Goal: Information Seeking & Learning: Learn about a topic

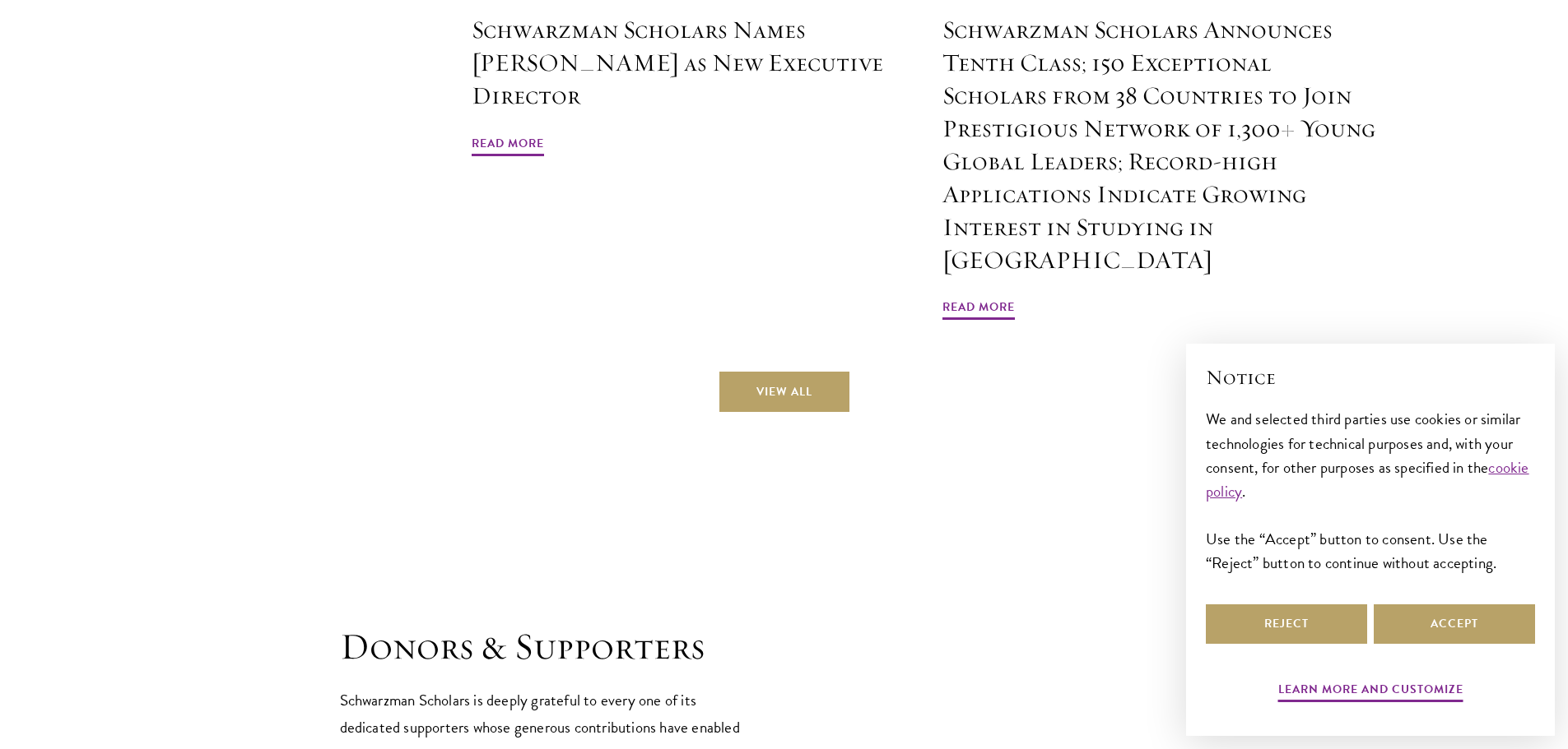
scroll to position [4280, 0]
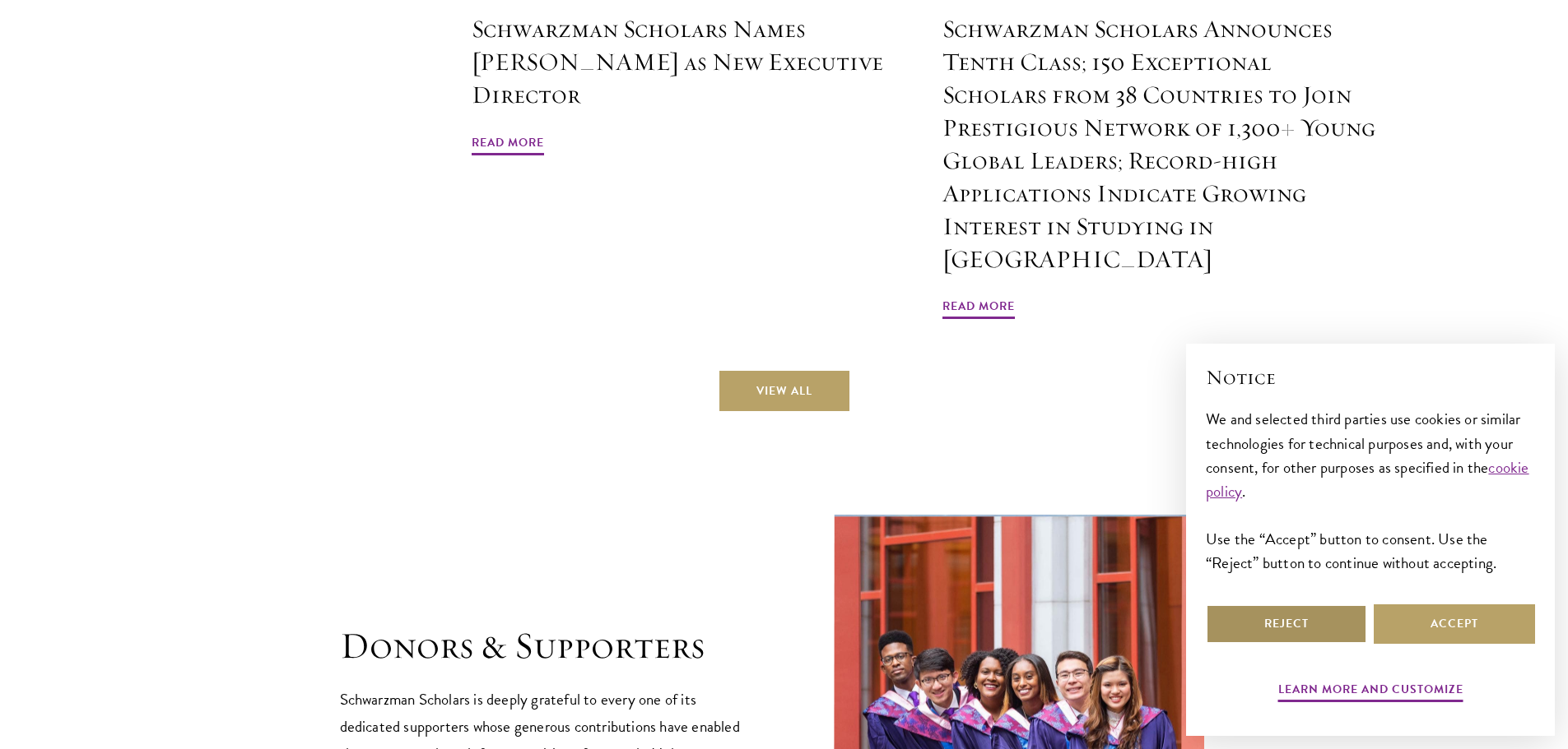
click at [1299, 637] on button "Reject" at bounding box center [1286, 624] width 161 height 40
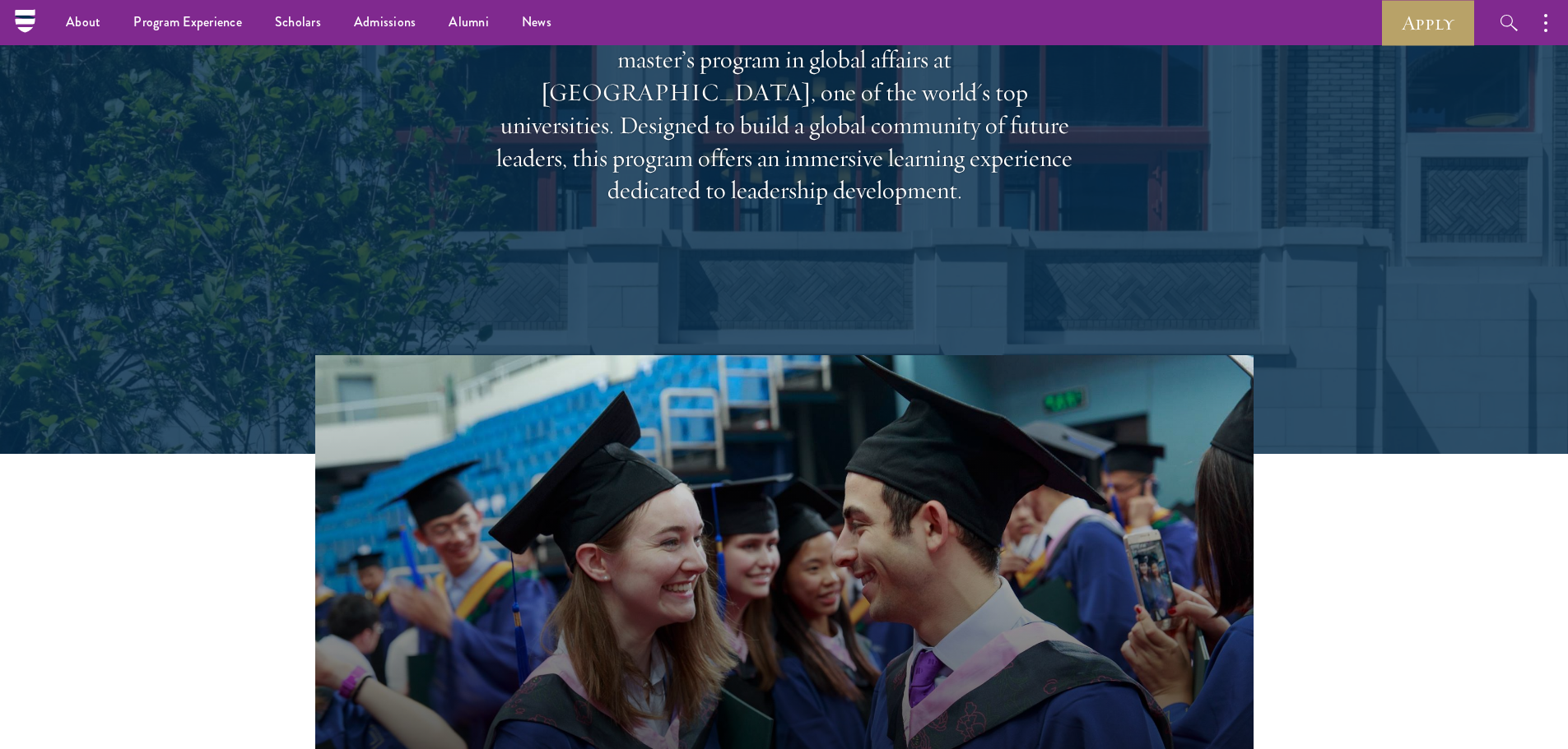
scroll to position [0, 0]
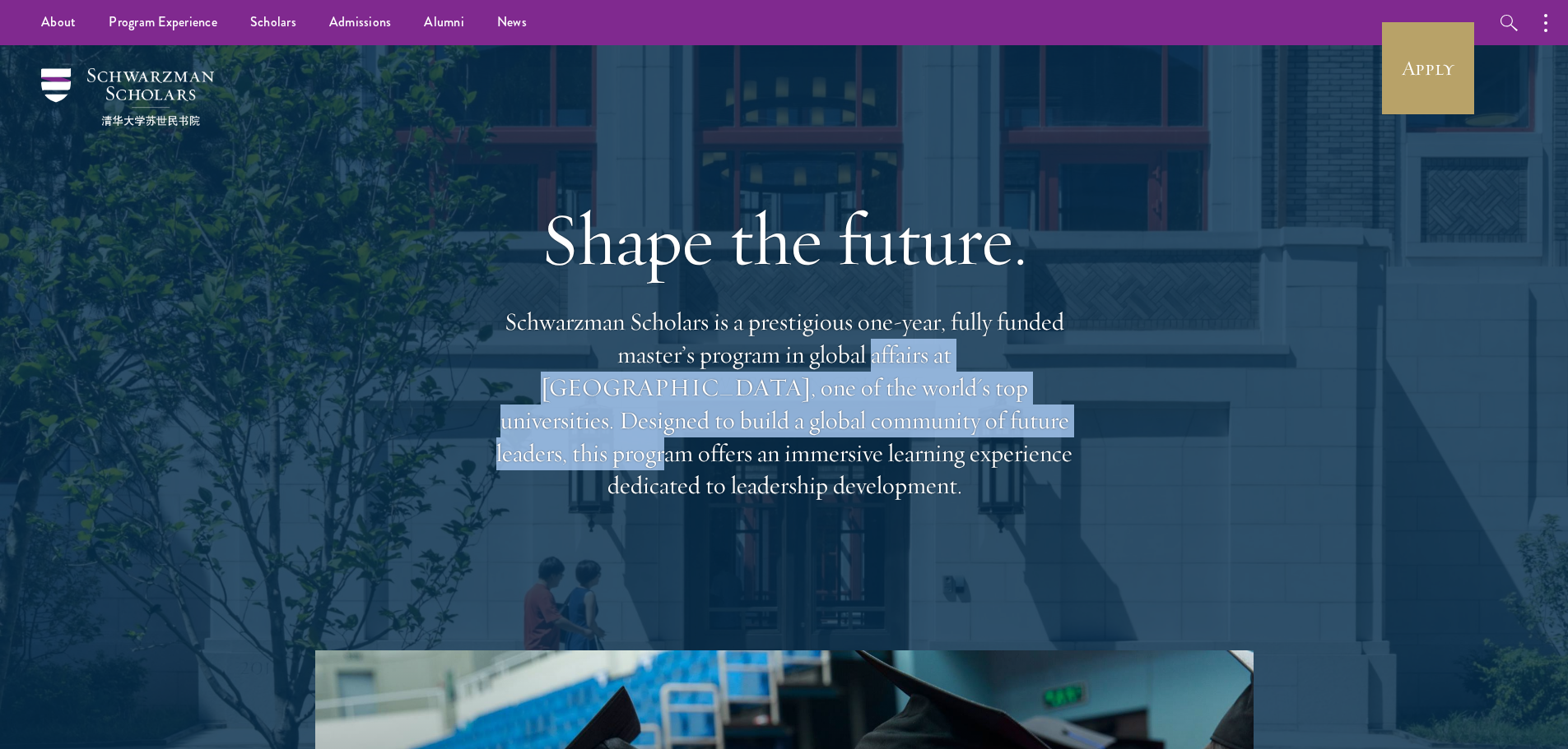
drag, startPoint x: 835, startPoint y: 440, endPoint x: 749, endPoint y: 385, distance: 102.1
click at [749, 385] on p "Schwarzman Scholars is a prestigious one-year, fully funded master’s program in…" at bounding box center [784, 404] width 592 height 197
drag, startPoint x: 895, startPoint y: 434, endPoint x: 814, endPoint y: 377, distance: 99.0
click at [814, 377] on p "Schwarzman Scholars is a prestigious one-year, fully funded master’s program in…" at bounding box center [784, 404] width 592 height 197
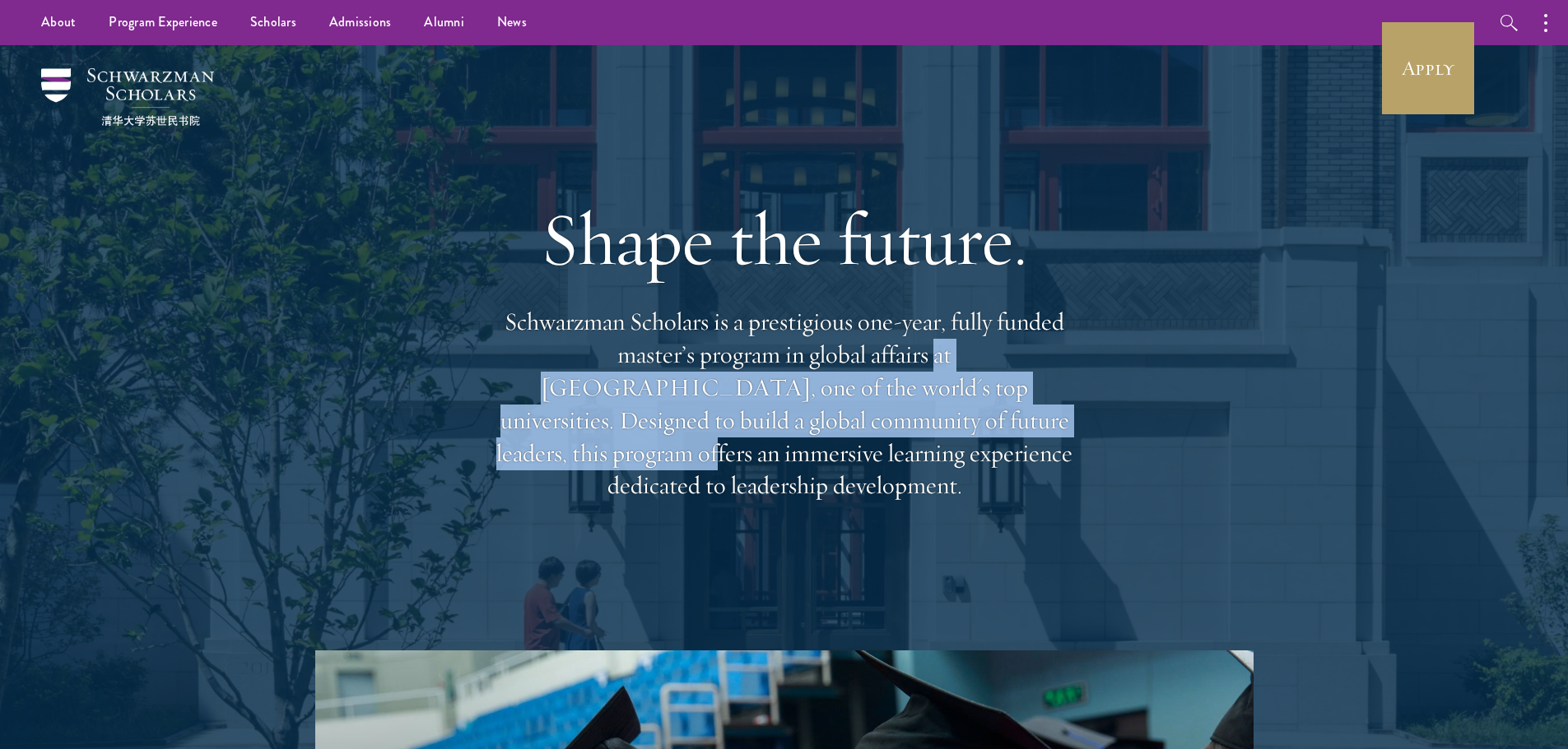
click at [814, 377] on p "Schwarzman Scholars is a prestigious one-year, fully funded master’s program in…" at bounding box center [784, 404] width 592 height 197
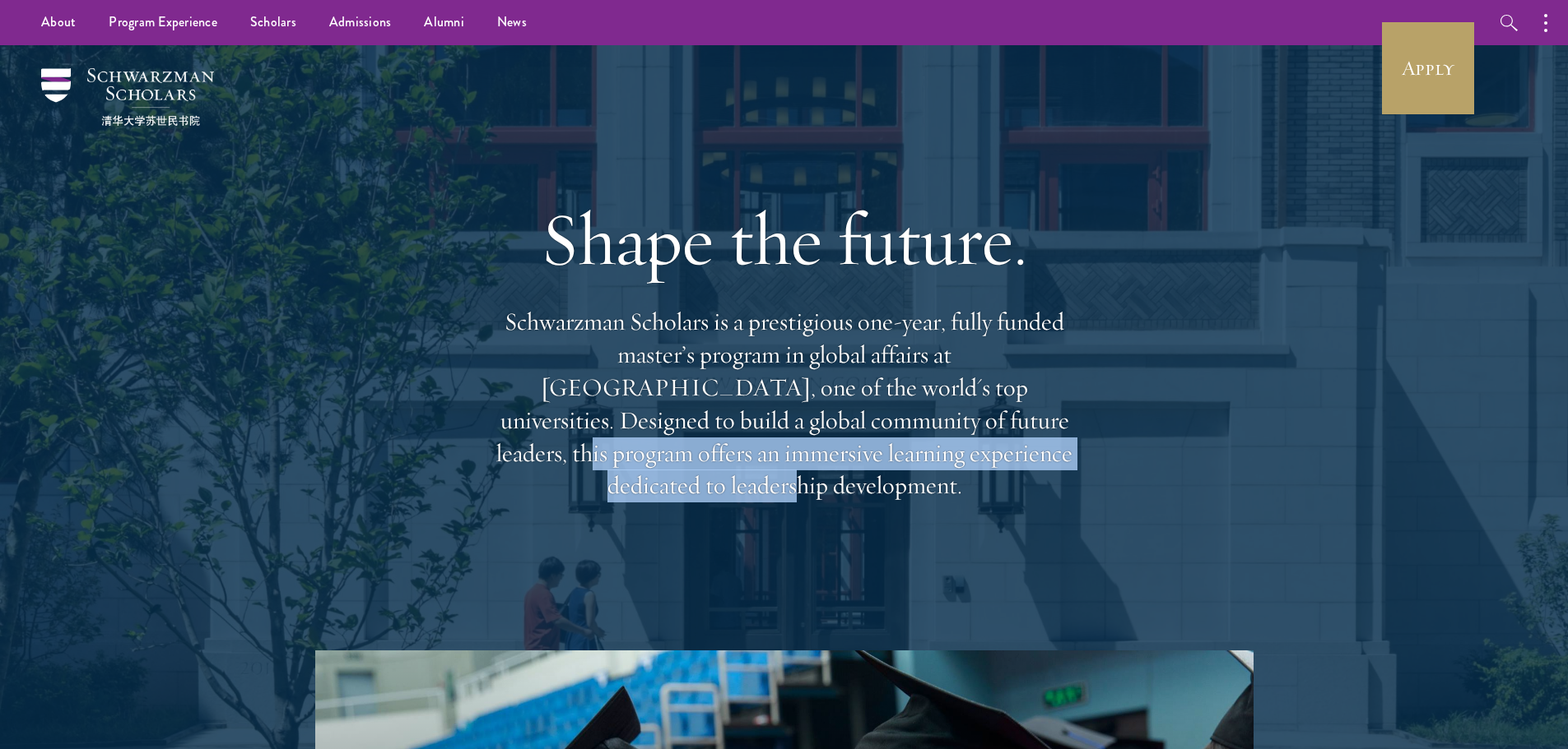
drag, startPoint x: 877, startPoint y: 469, endPoint x: 764, endPoint y: 420, distance: 123.2
click at [764, 420] on p "Schwarzman Scholars is a prestigious one-year, fully funded master’s program in…" at bounding box center [784, 404] width 592 height 197
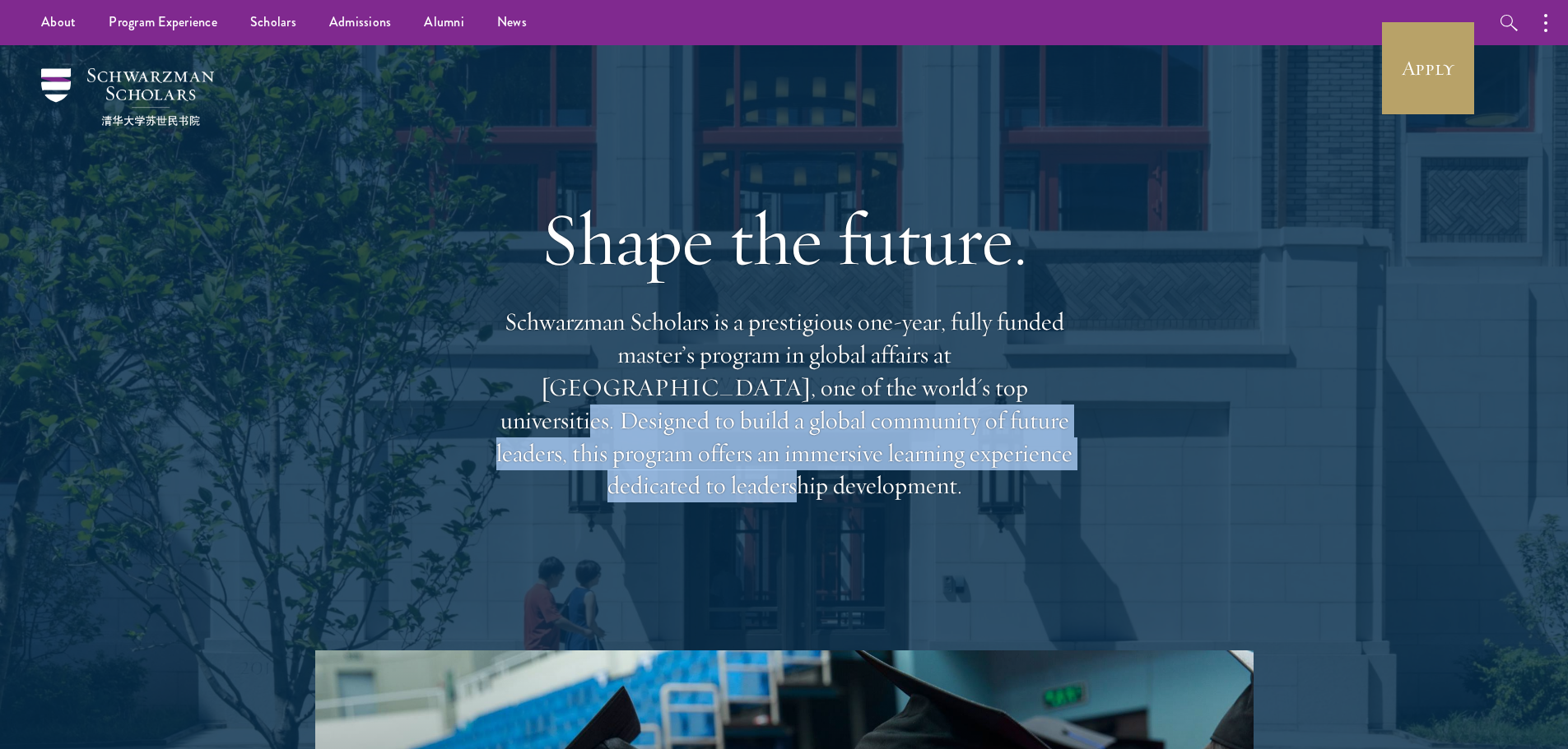
click at [764, 420] on p "Schwarzman Scholars is a prestigious one-year, fully funded master’s program in…" at bounding box center [784, 404] width 592 height 197
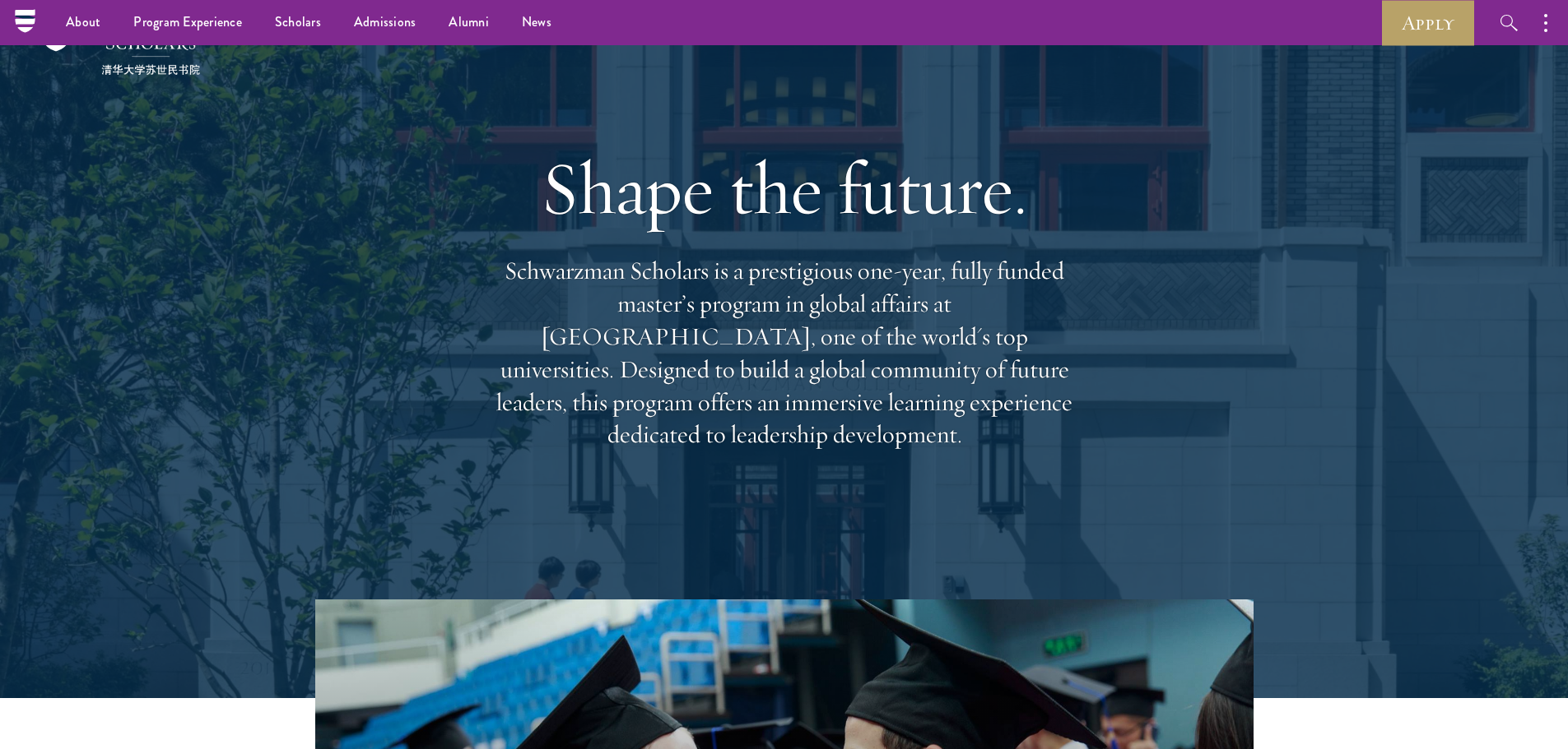
scroll to position [45, 0]
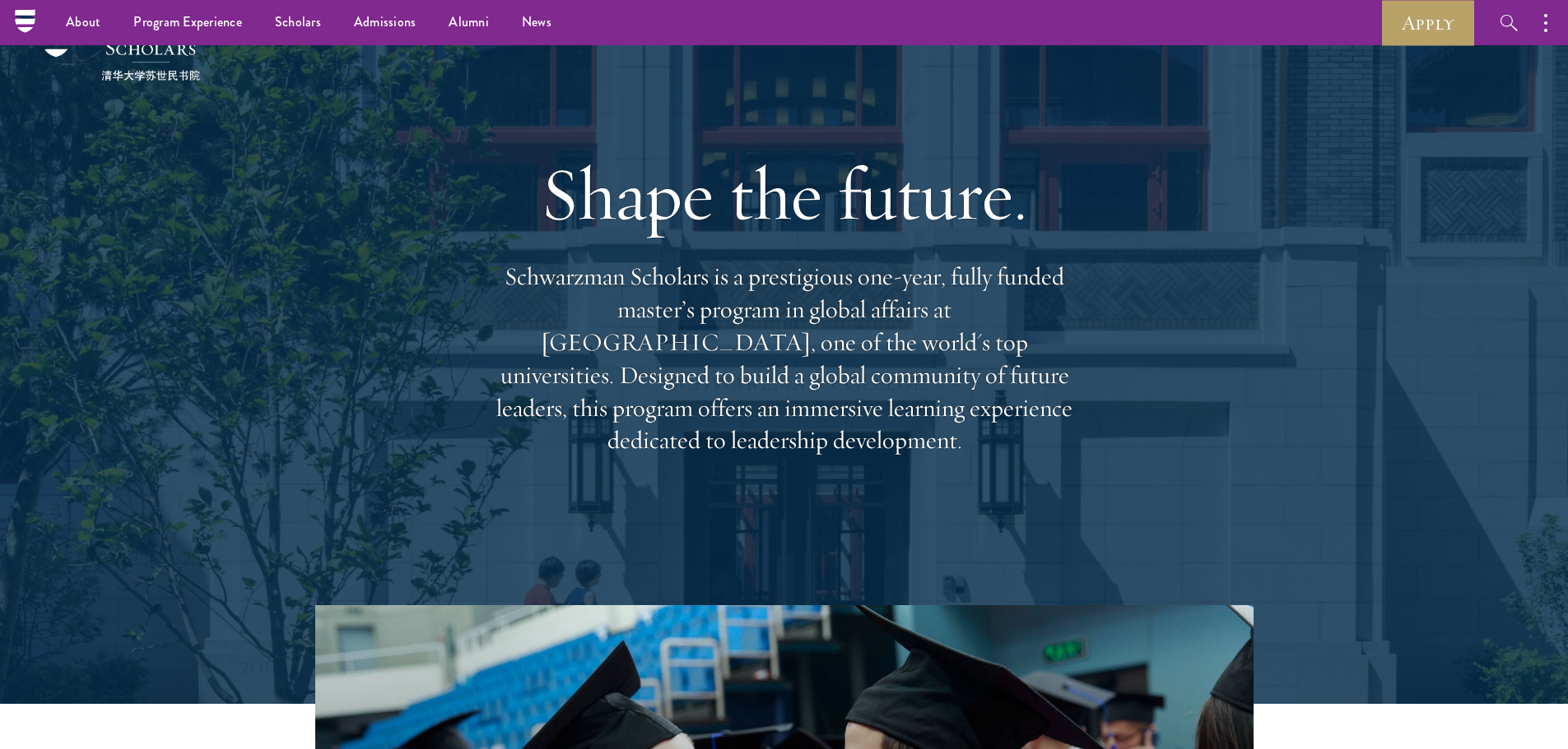
click at [836, 389] on p "Schwarzman Scholars is a prestigious one-year, fully funded master’s program in…" at bounding box center [784, 359] width 592 height 197
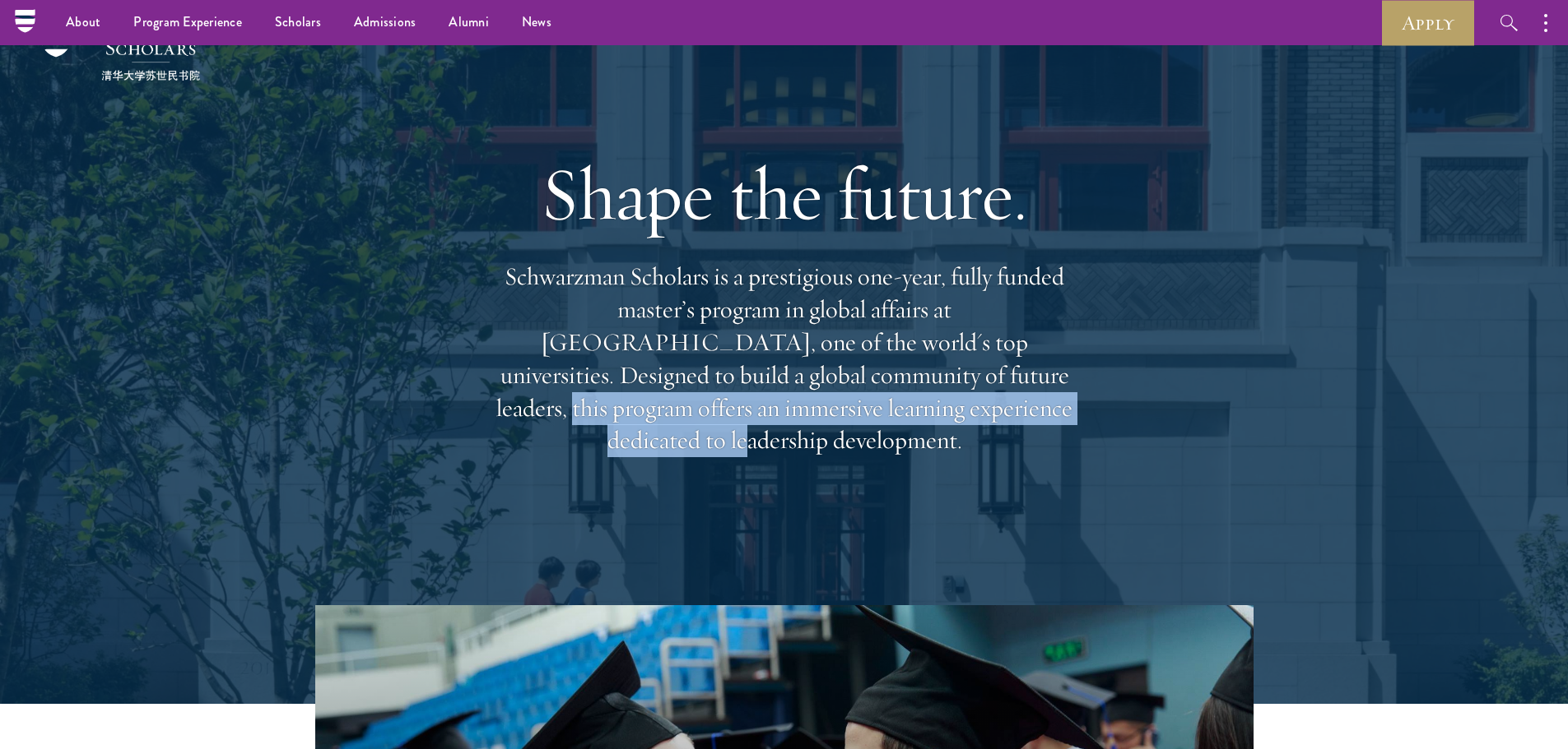
drag, startPoint x: 826, startPoint y: 442, endPoint x: 750, endPoint y: 395, distance: 89.4
click at [750, 395] on div "Shape the future. Schwarzman Scholars is a prestigious one-year, fully funded m…" at bounding box center [784, 303] width 592 height 474
click at [750, 395] on p "Schwarzman Scholars is a prestigious one-year, fully funded master’s program in…" at bounding box center [784, 359] width 592 height 197
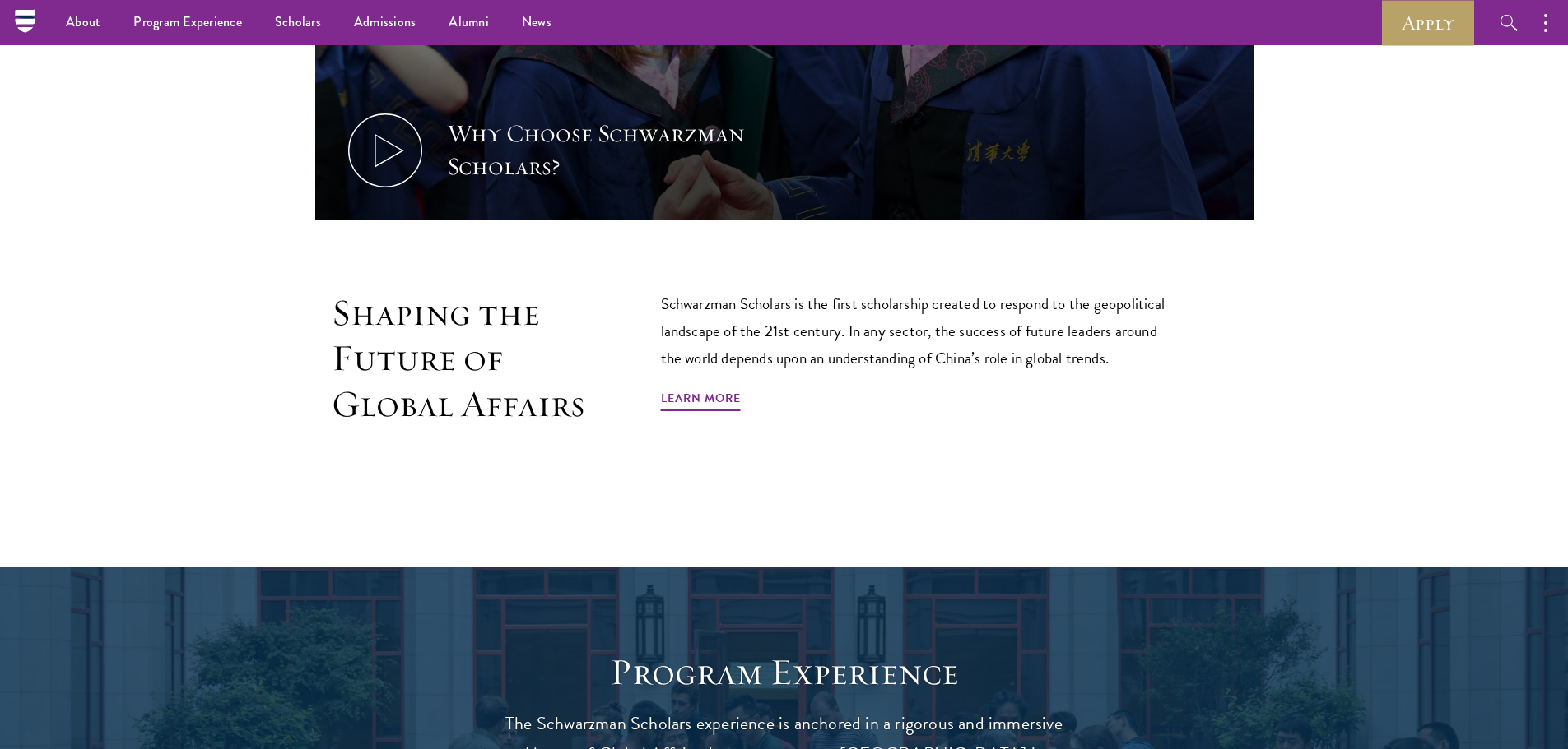
scroll to position [887, 0]
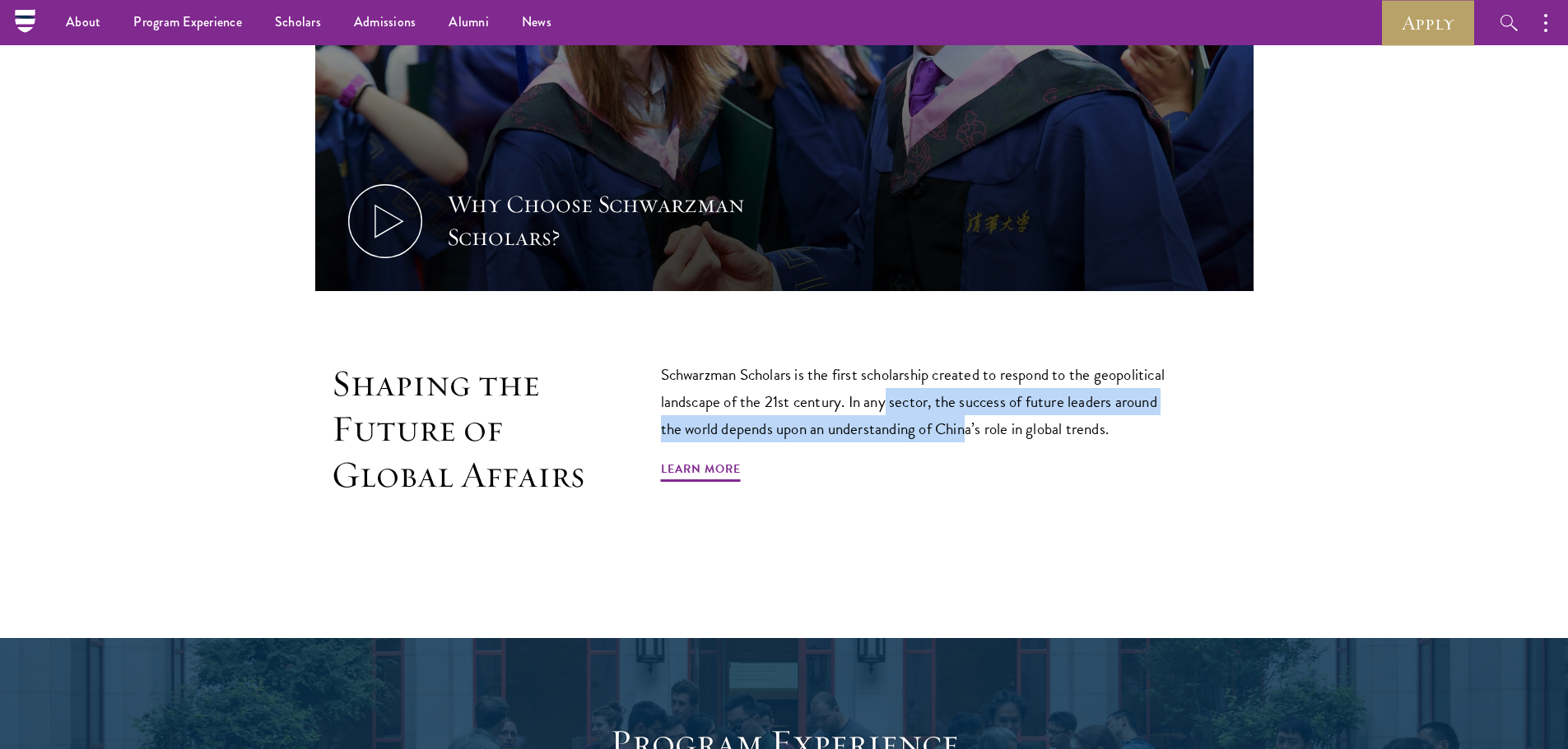
drag, startPoint x: 972, startPoint y: 430, endPoint x: 885, endPoint y: 401, distance: 91.7
click at [885, 401] on p "Schwarzman Scholars is the first scholarship created to respond to the geopolit…" at bounding box center [920, 401] width 519 height 81
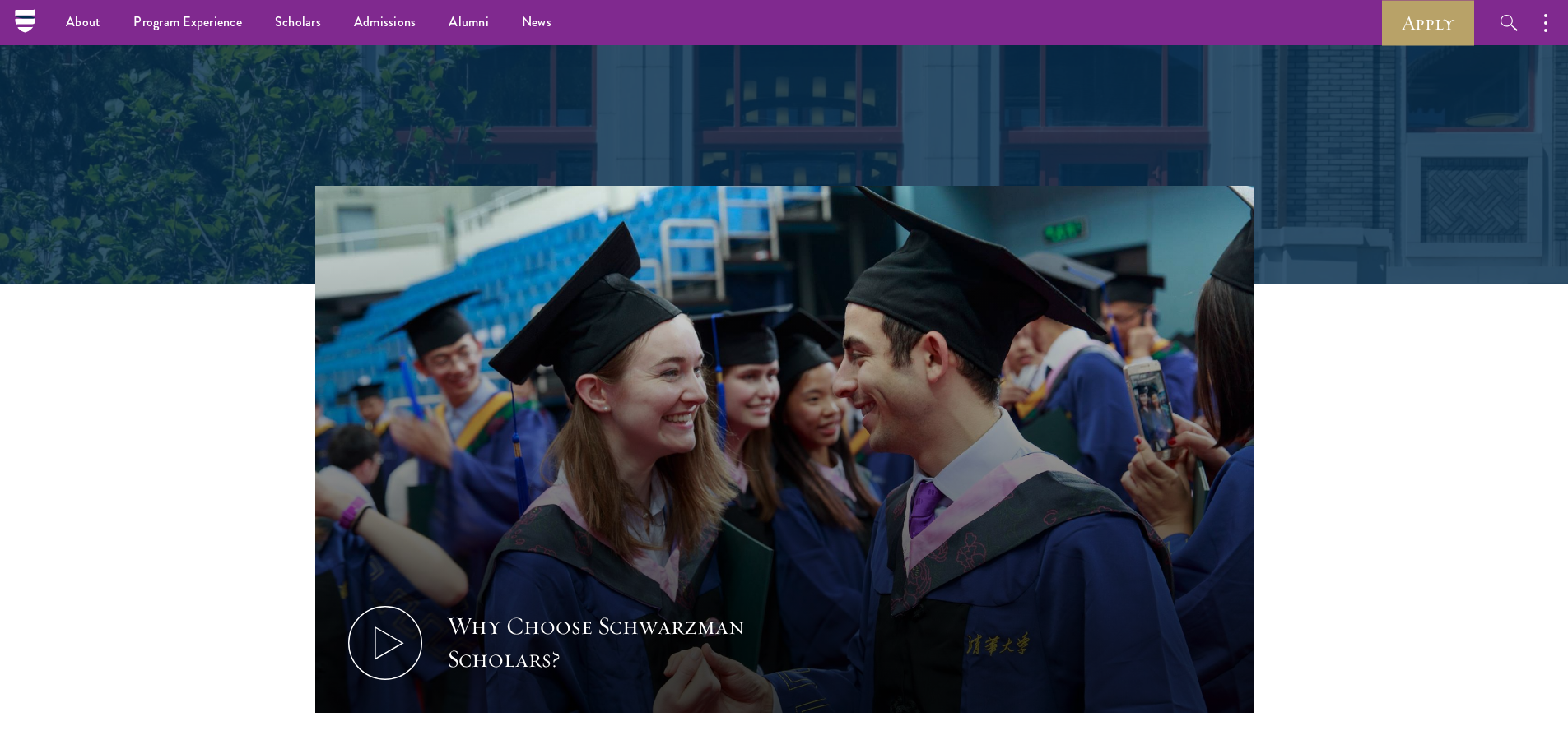
scroll to position [462, 0]
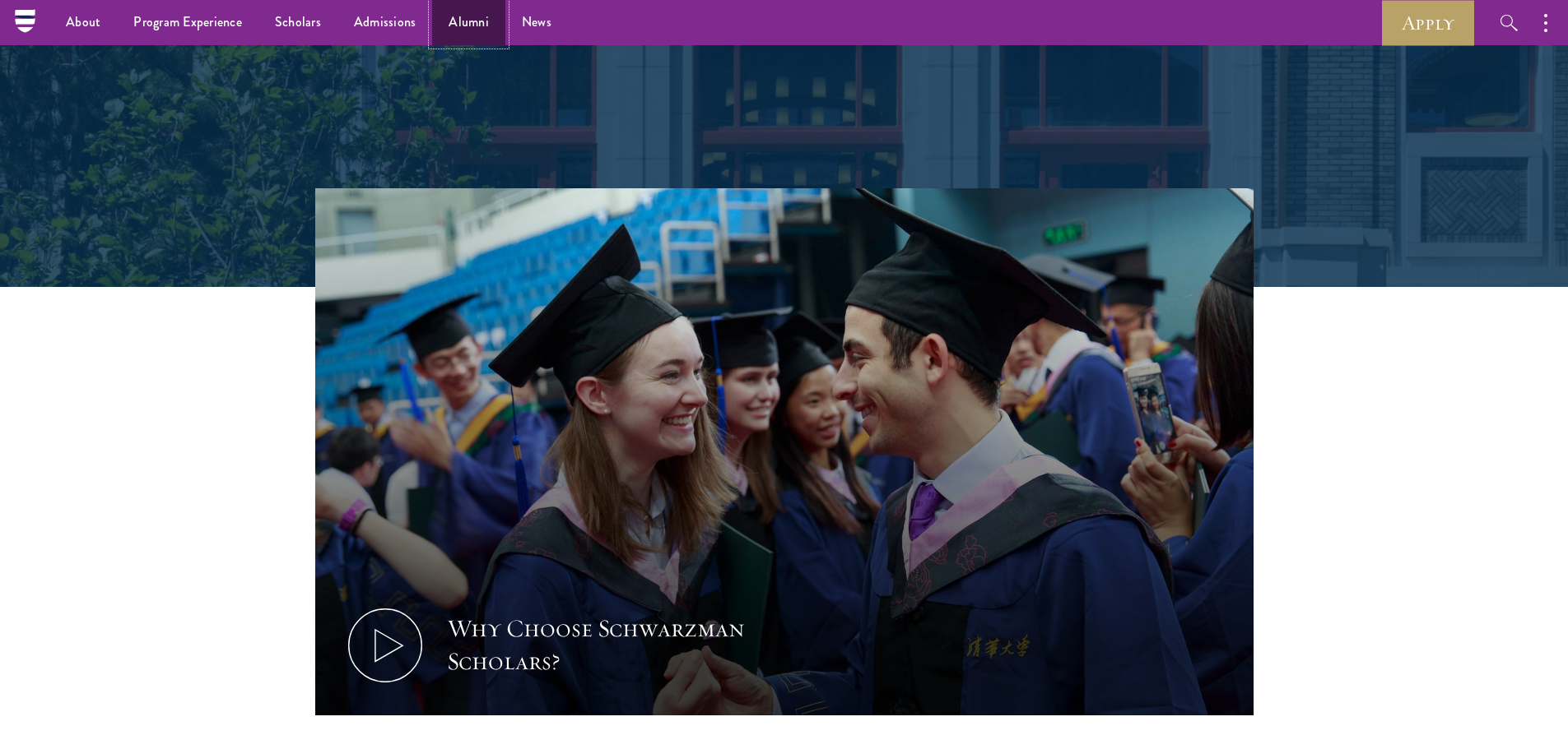
click at [454, 27] on link "Alumni" at bounding box center [469, 23] width 73 height 45
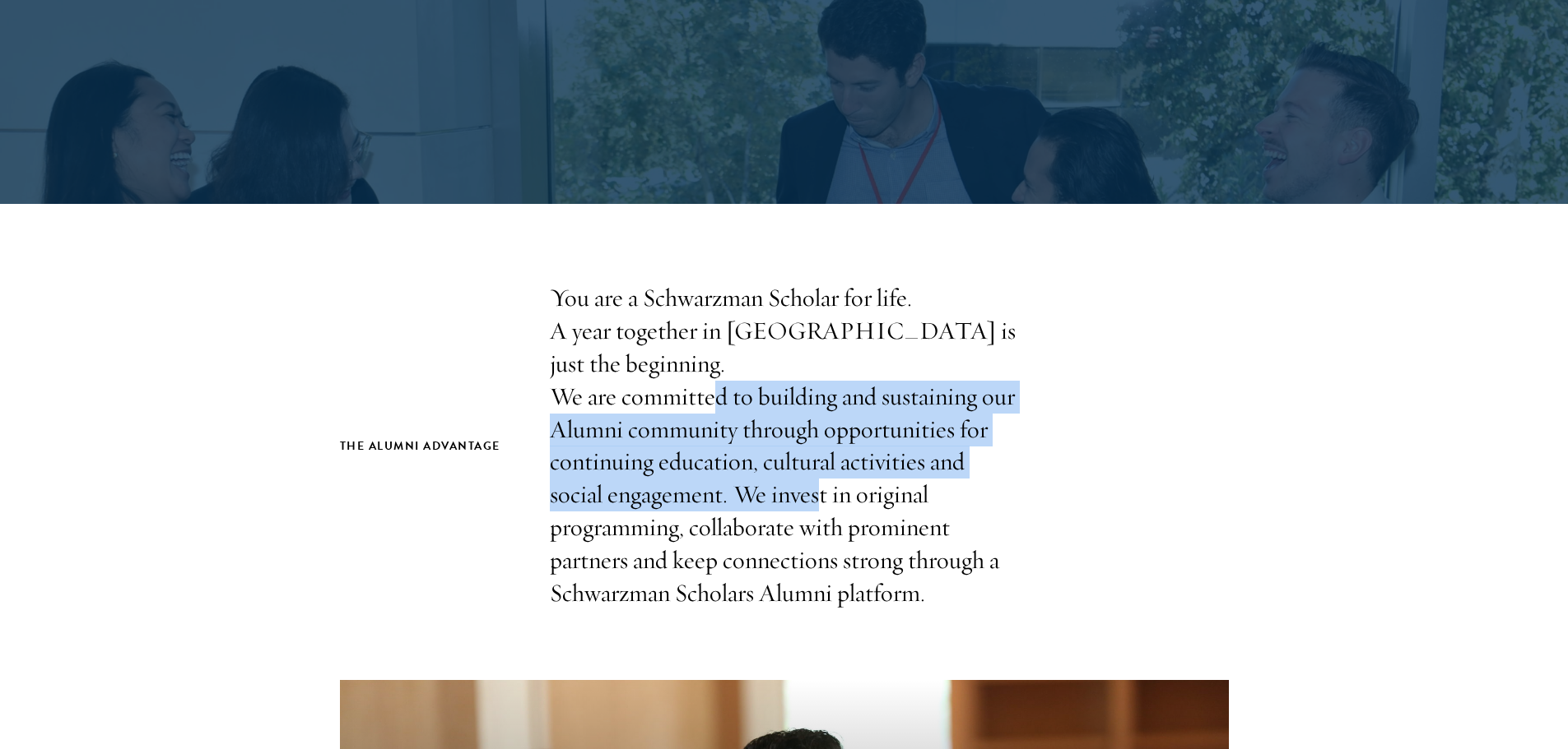
drag, startPoint x: 813, startPoint y: 470, endPoint x: 700, endPoint y: 379, distance: 145.1
click at [700, 379] on p "You are a Schwarzman Scholar for life. A year together in [GEOGRAPHIC_DATA] is …" at bounding box center [784, 447] width 470 height 328
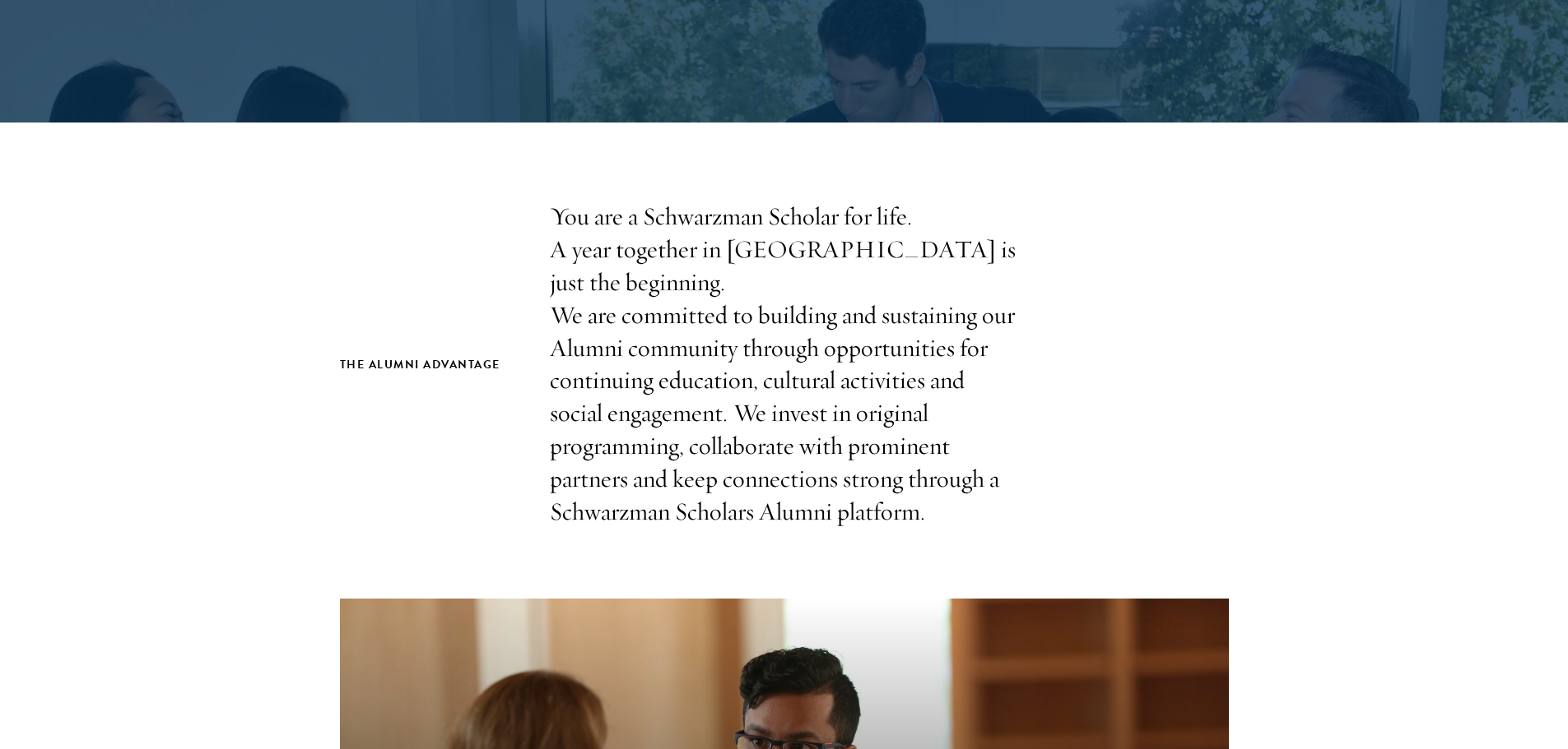
scroll to position [388, 0]
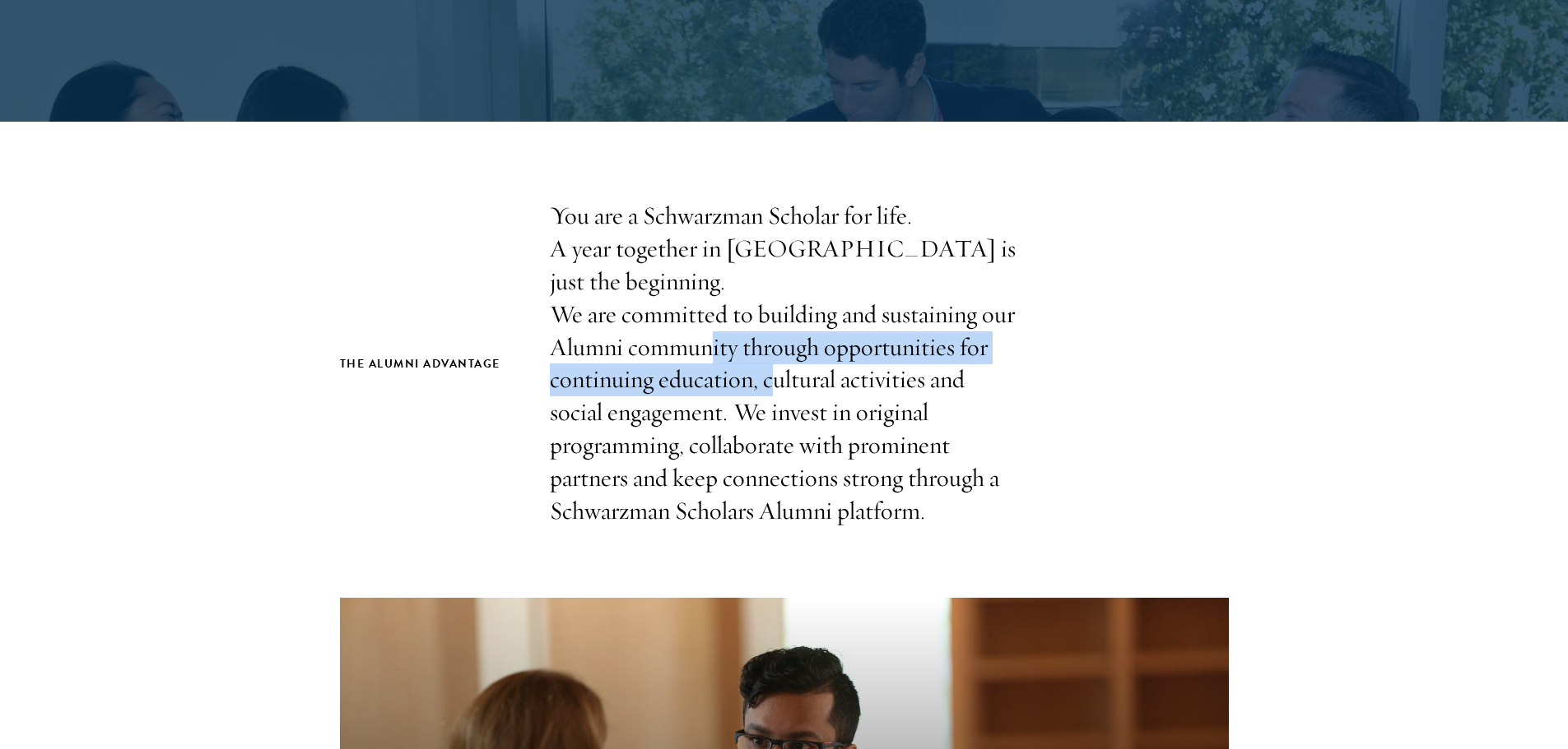
drag, startPoint x: 763, startPoint y: 337, endPoint x: 703, endPoint y: 310, distance: 65.8
click at [703, 310] on p "You are a Schwarzman Scholar for life. A year together in [GEOGRAPHIC_DATA] is …" at bounding box center [784, 364] width 470 height 328
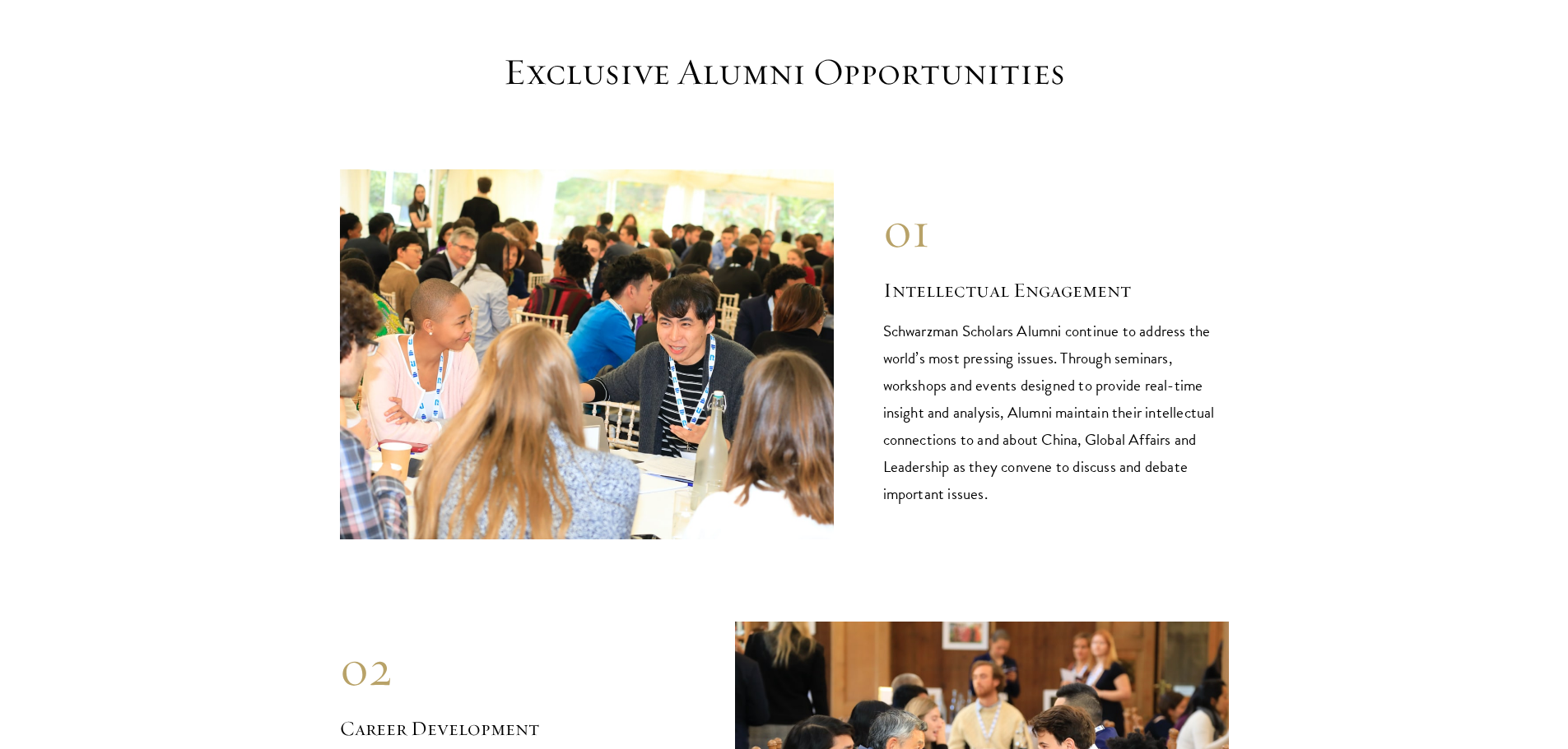
scroll to position [1541, 0]
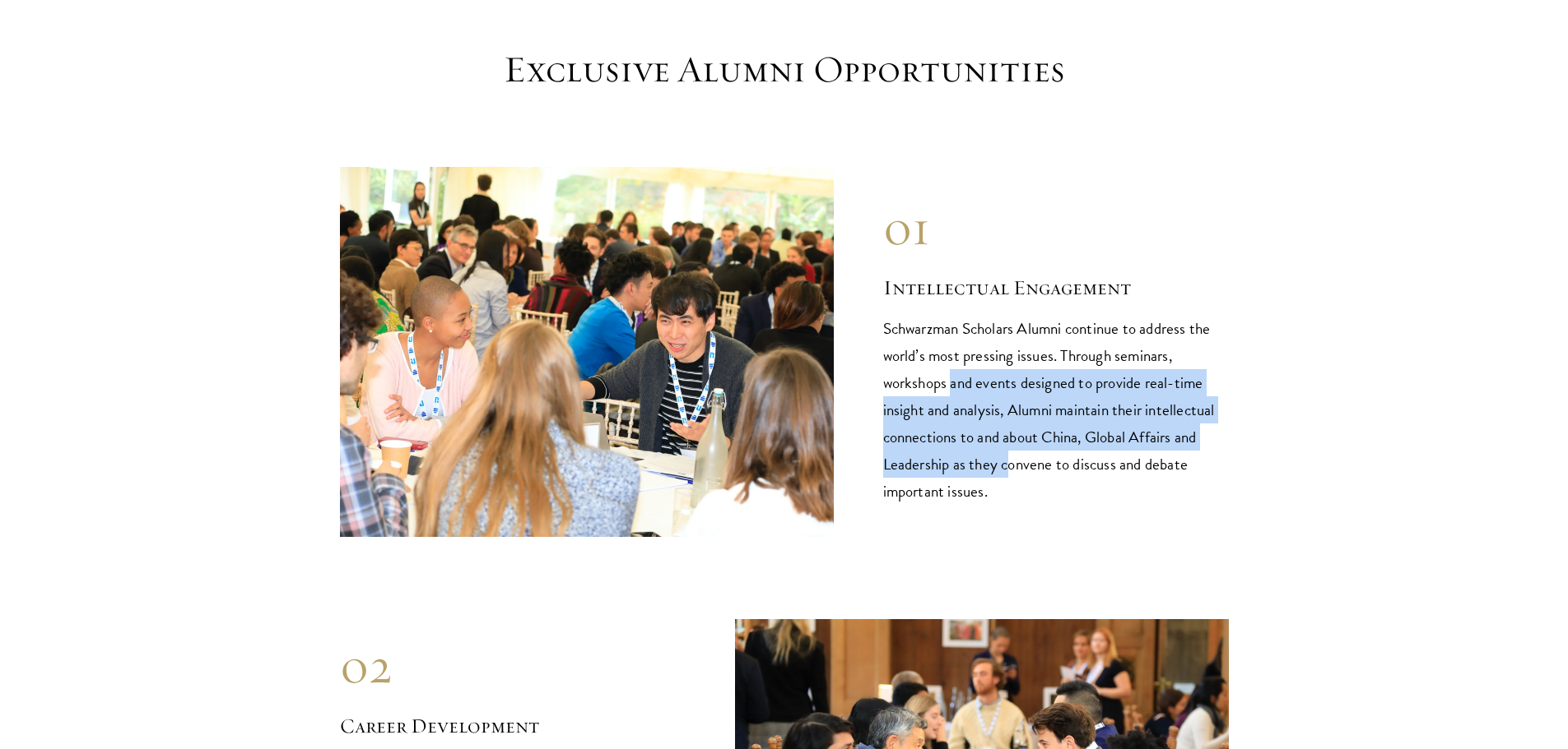
drag, startPoint x: 1007, startPoint y: 423, endPoint x: 952, endPoint y: 358, distance: 85.1
click at [952, 358] on p "Schwarzman Scholars Alumni continue to address the world’s most pressing issues…" at bounding box center [1056, 410] width 346 height 190
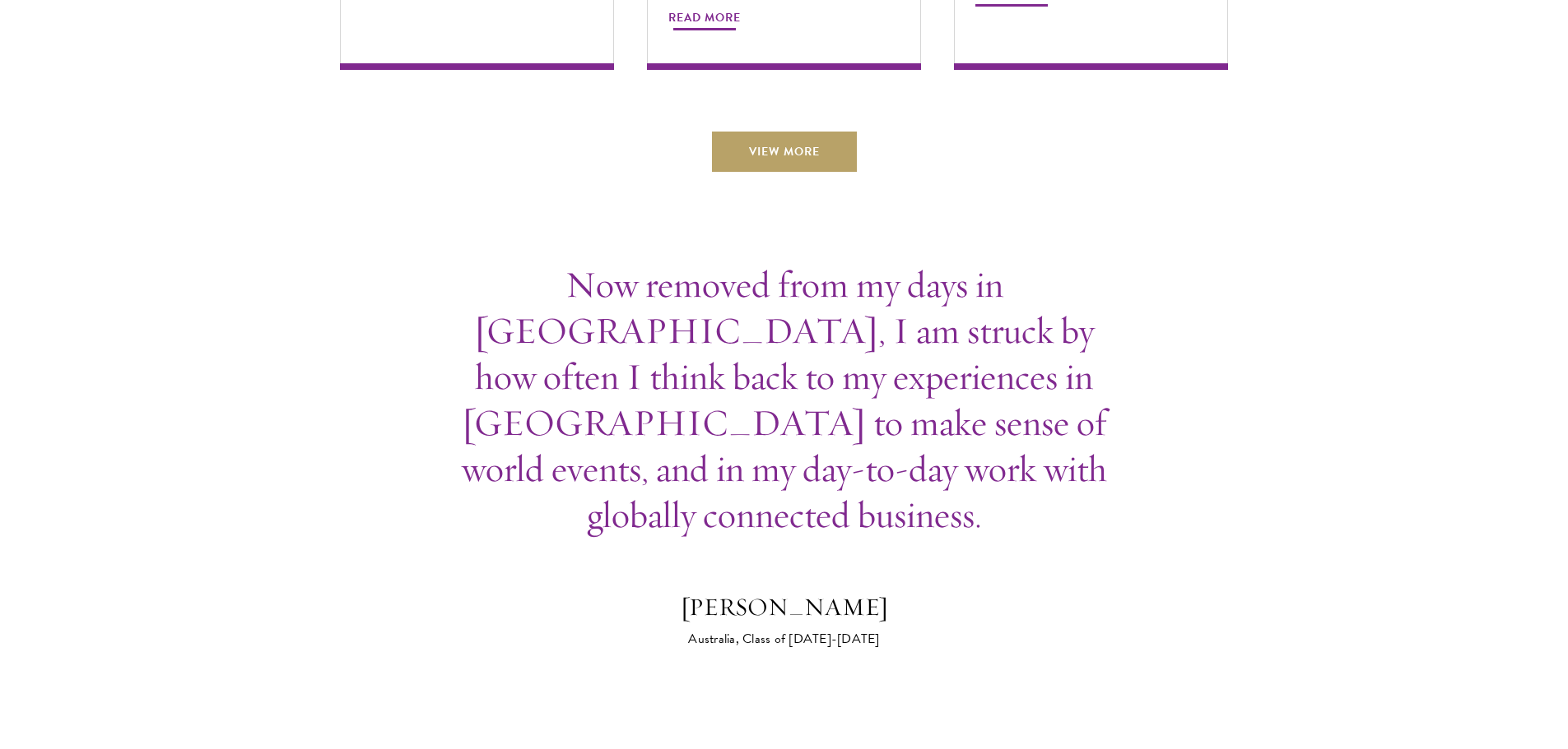
scroll to position [5980, 0]
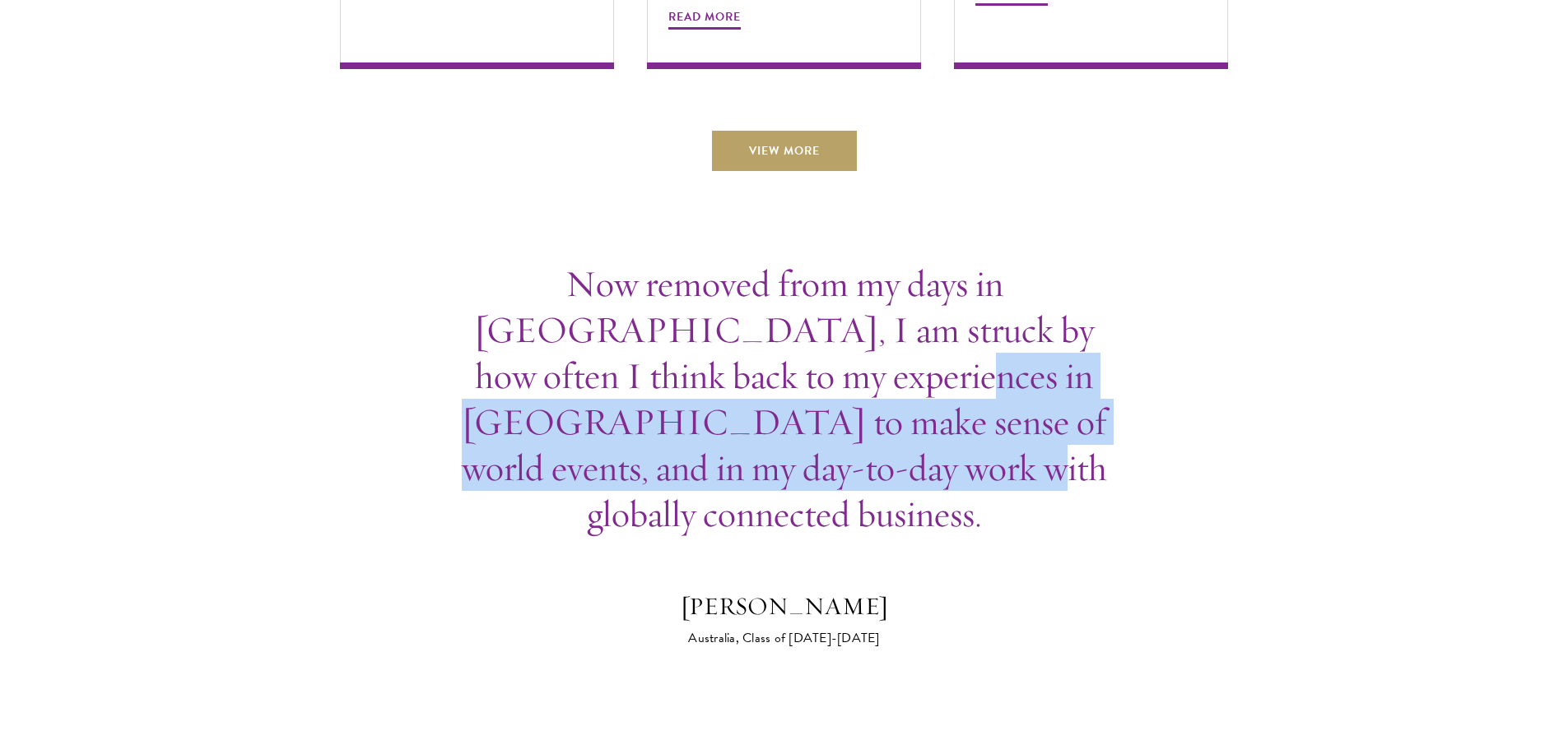
drag, startPoint x: 843, startPoint y: 435, endPoint x: 715, endPoint y: 343, distance: 157.6
click at [715, 343] on p "Now removed from my days in [GEOGRAPHIC_DATA], I am struck by how often I think…" at bounding box center [784, 399] width 666 height 277
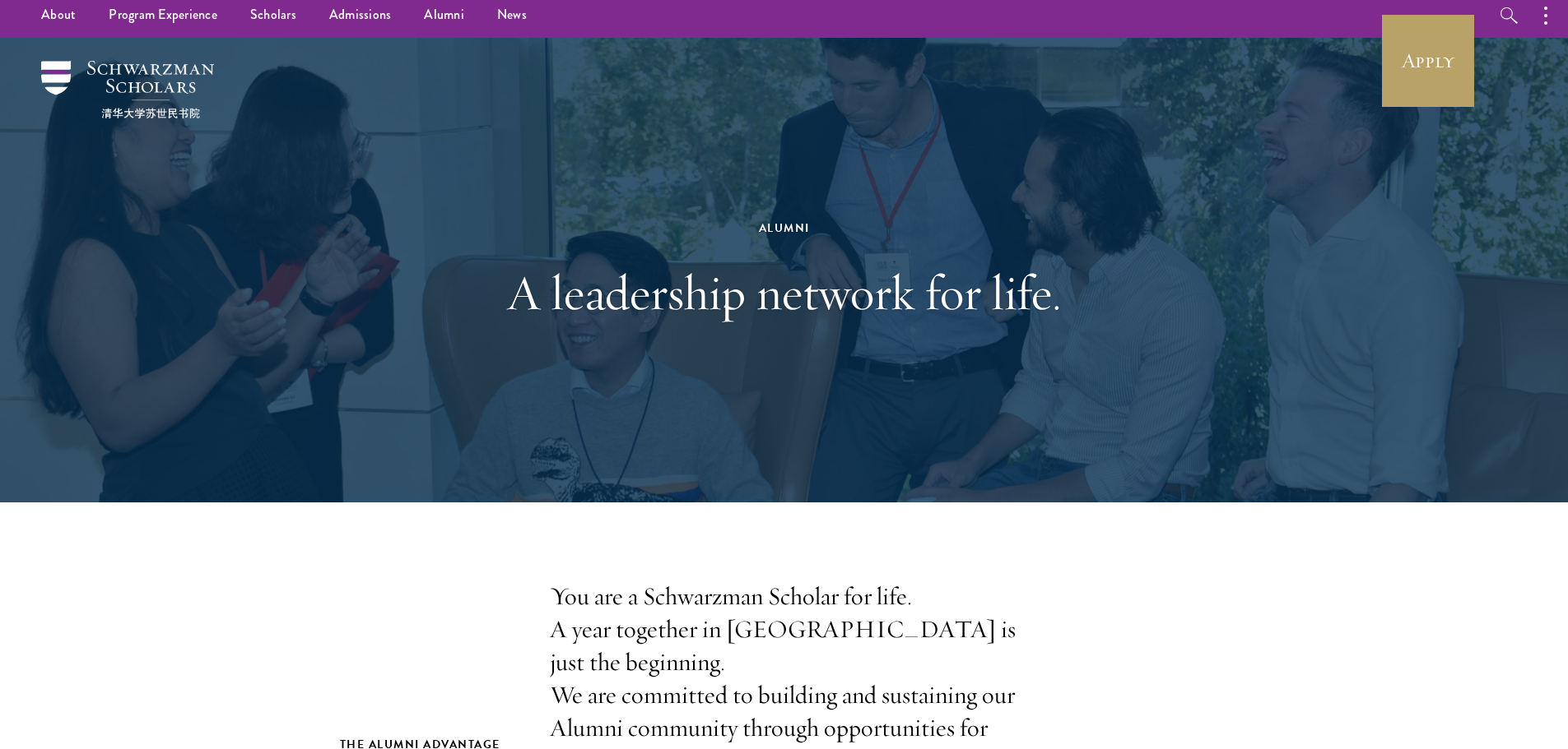
scroll to position [0, 0]
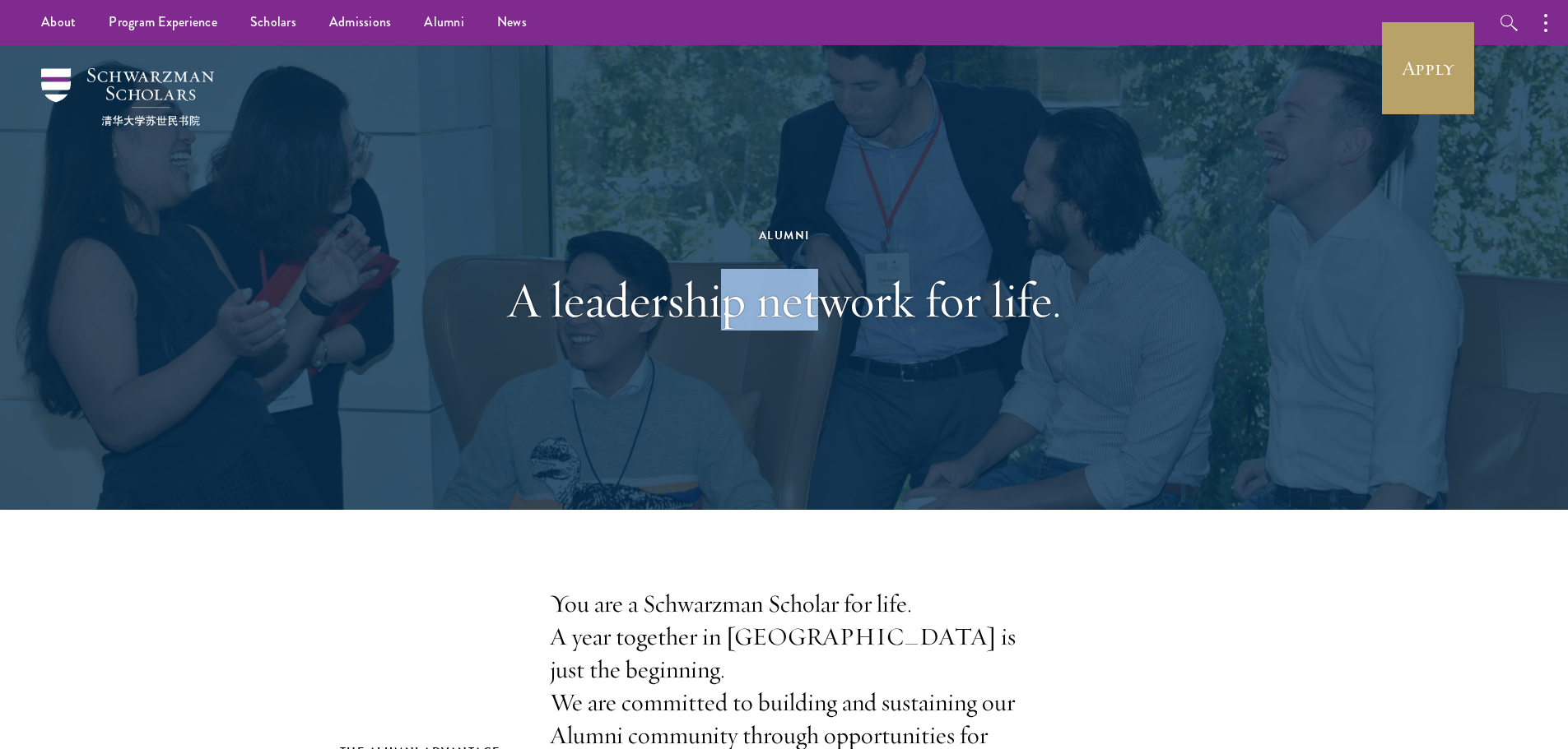
drag, startPoint x: 821, startPoint y: 320, endPoint x: 718, endPoint y: 300, distance: 104.9
click at [718, 300] on h1 "A leadership network for life." at bounding box center [784, 300] width 567 height 59
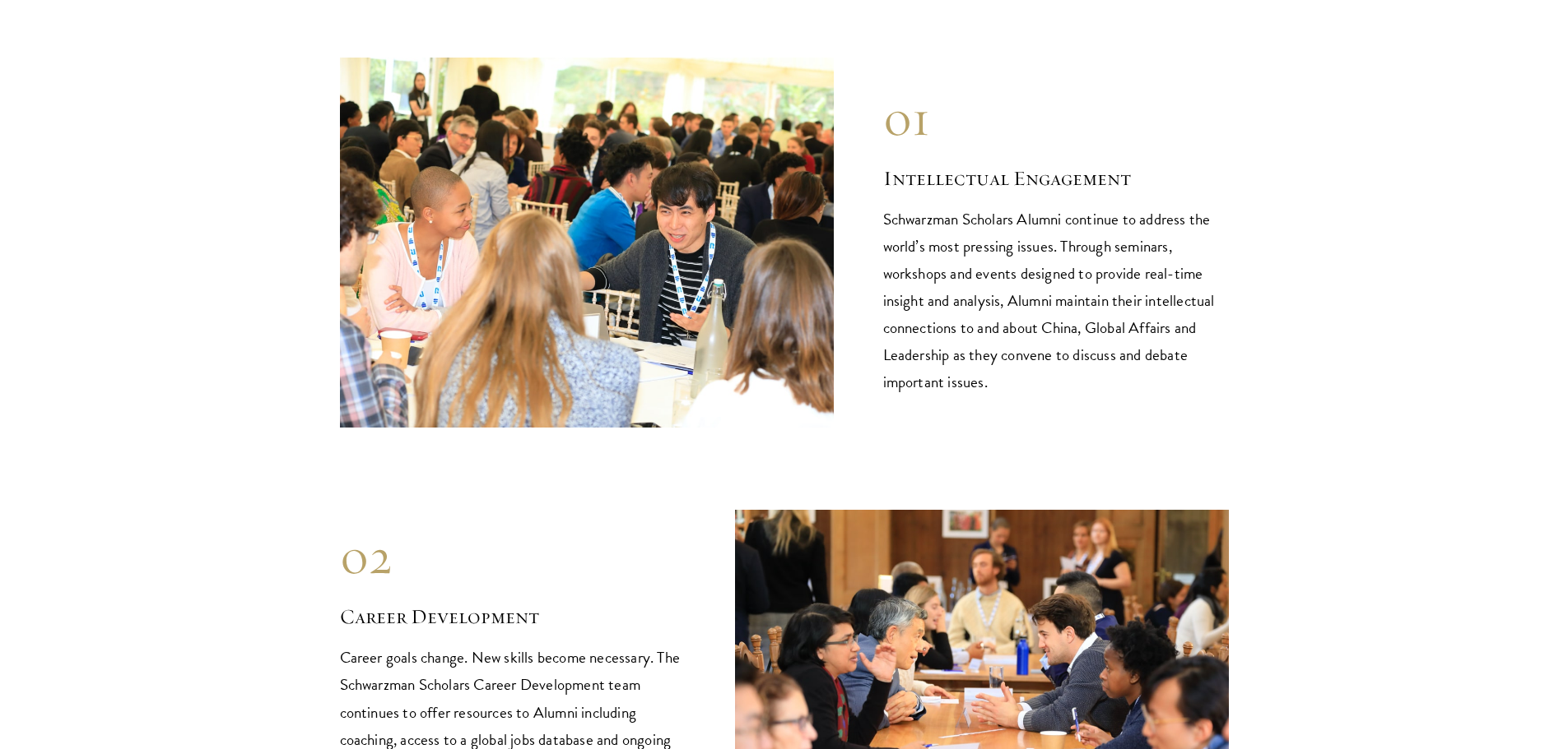
scroll to position [1652, 0]
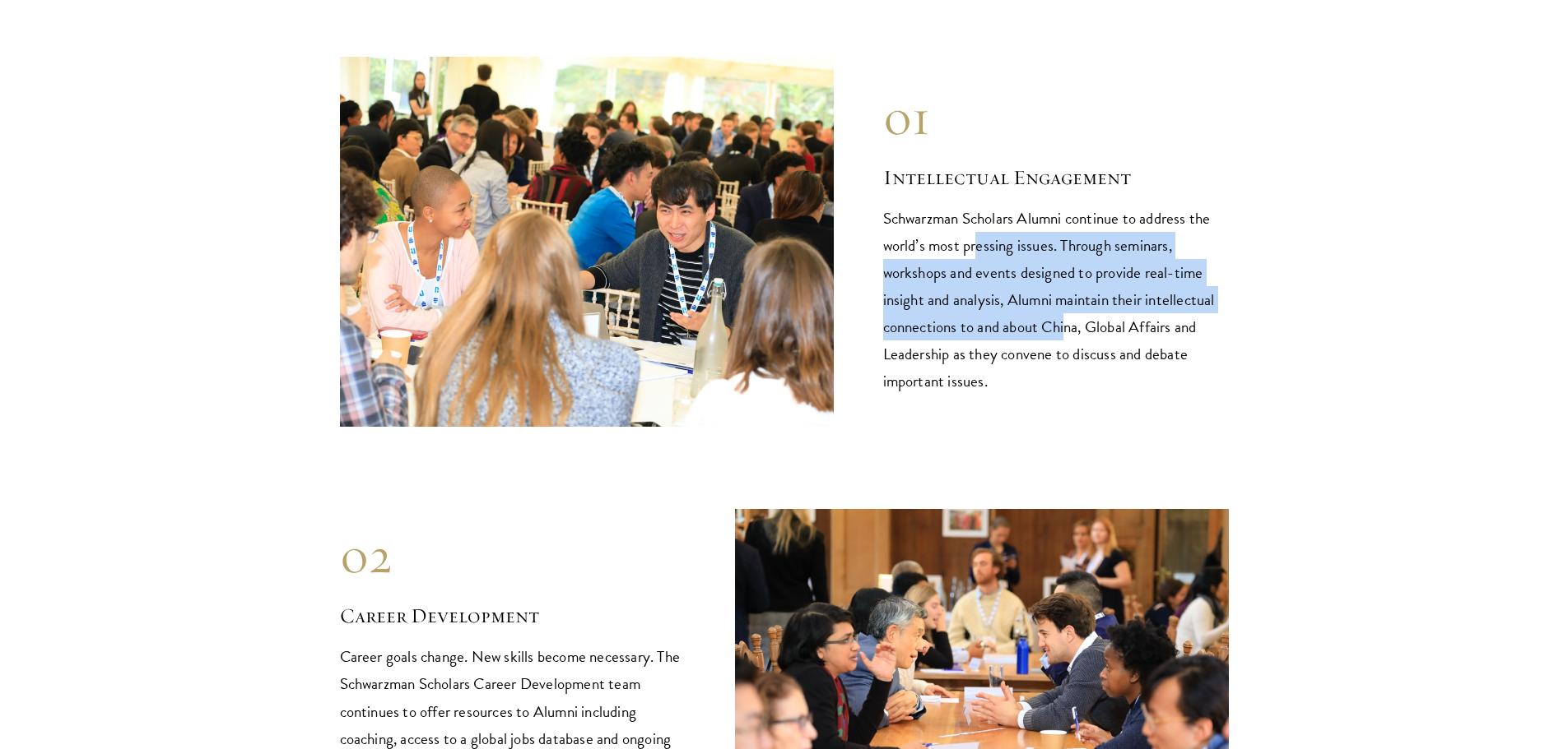
drag, startPoint x: 1068, startPoint y: 299, endPoint x: 979, endPoint y: 223, distance: 117.0
click at [979, 223] on p "Schwarzman Scholars Alumni continue to address the world’s most pressing issues…" at bounding box center [1056, 299] width 346 height 190
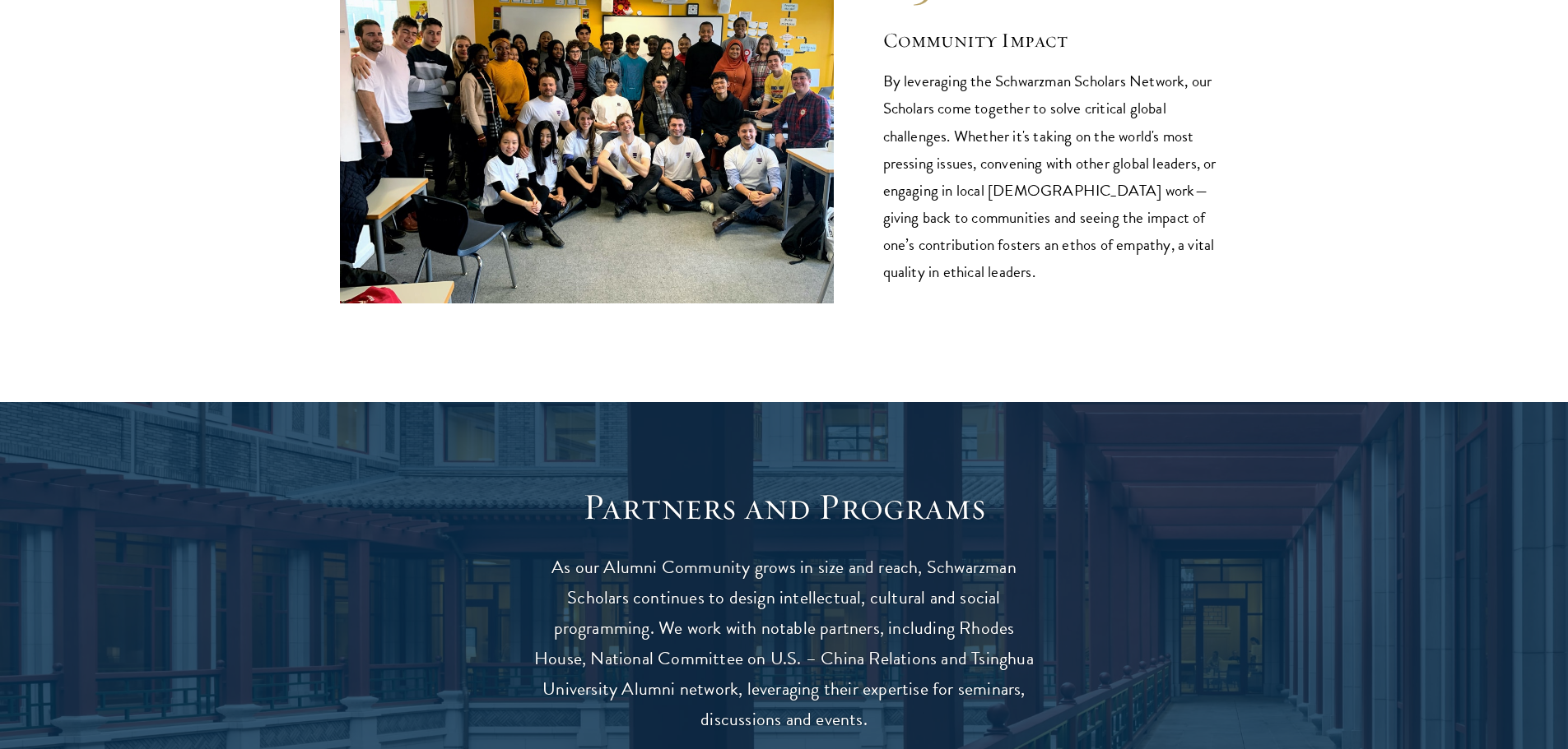
scroll to position [2681, 0]
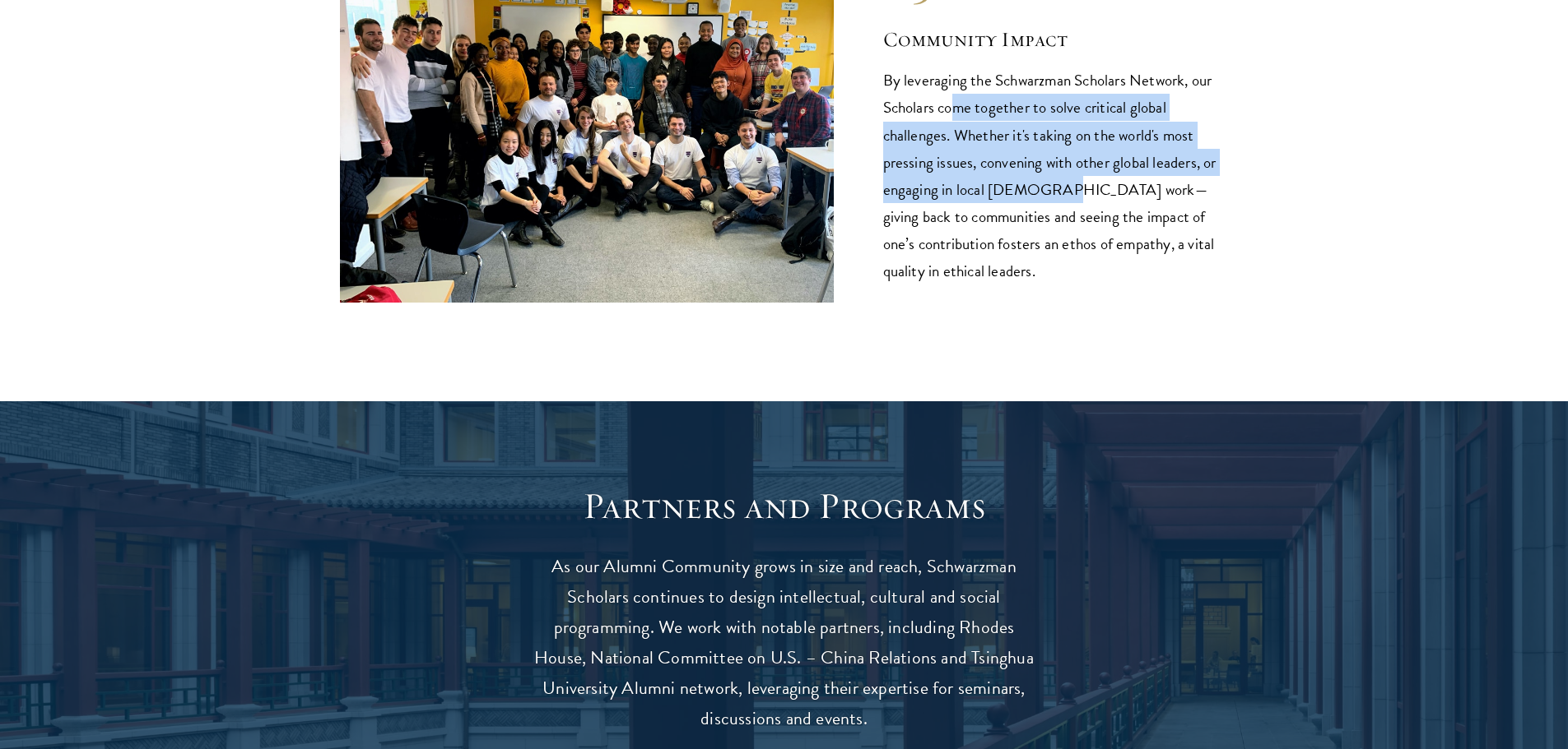
drag, startPoint x: 1050, startPoint y: 154, endPoint x: 951, endPoint y: 75, distance: 126.7
click at [951, 75] on p "By leveraging the Schwarzman Scholars Network, our Scholars come together to so…" at bounding box center [1056, 175] width 346 height 217
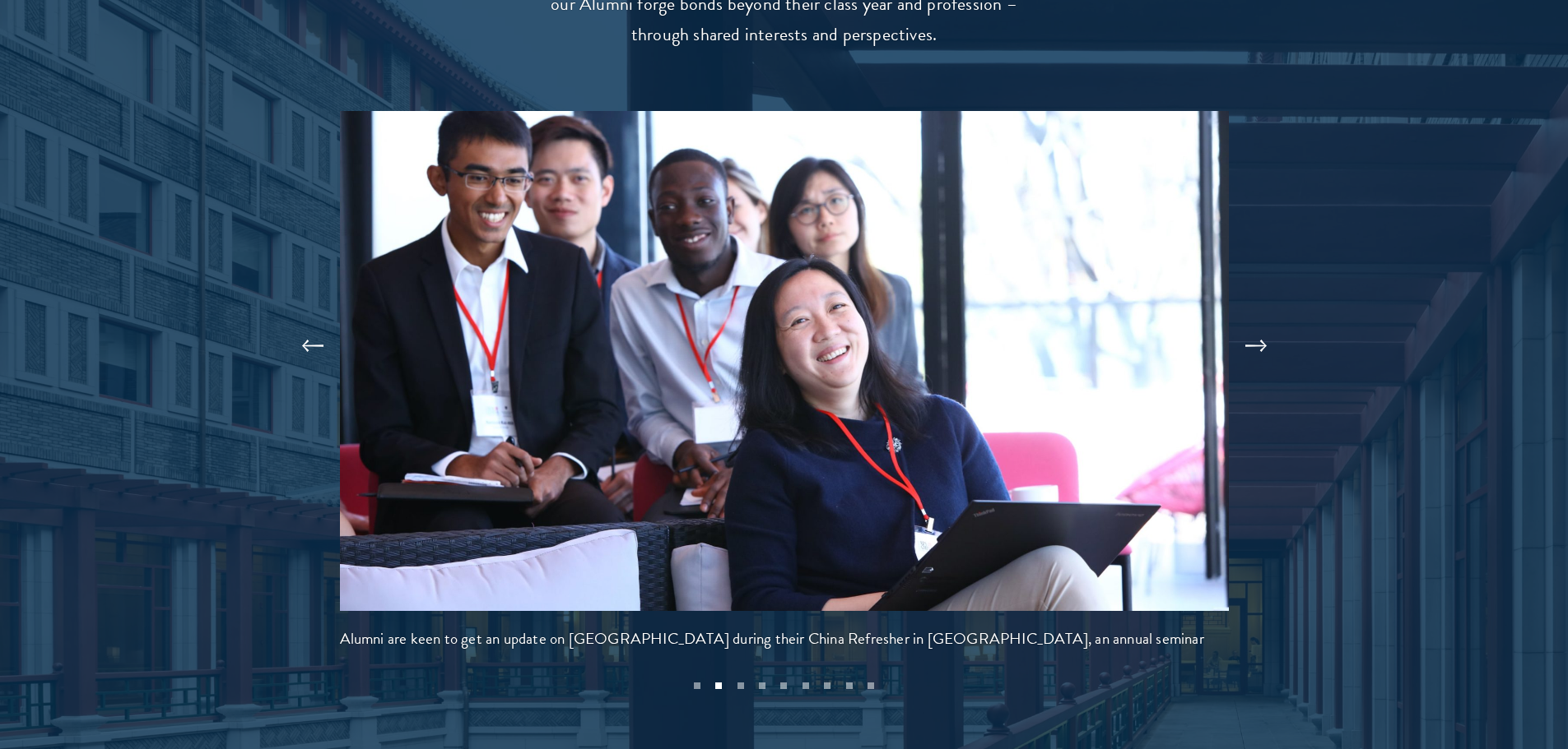
scroll to position [3476, 0]
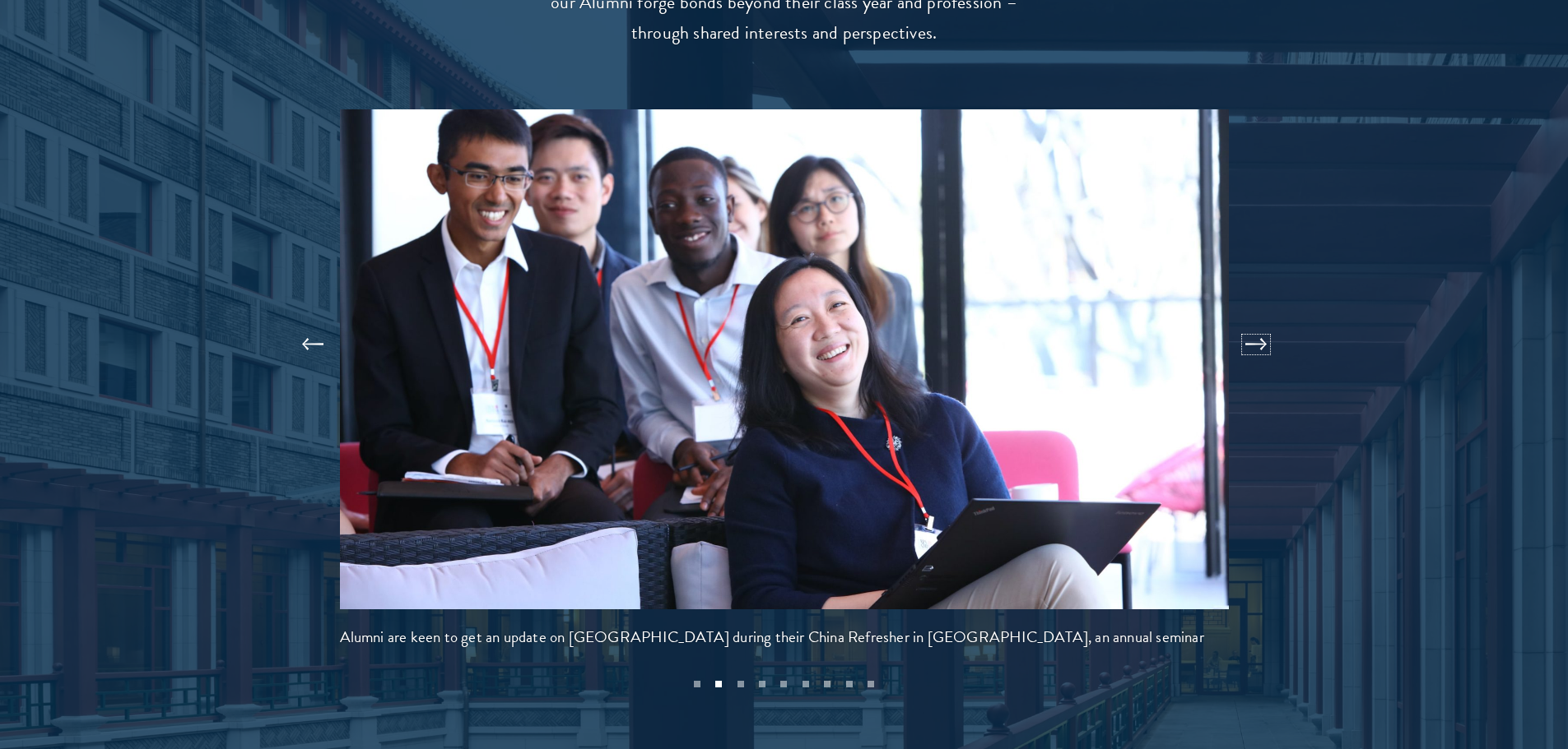
click at [1268, 322] on button at bounding box center [1256, 345] width 54 height 46
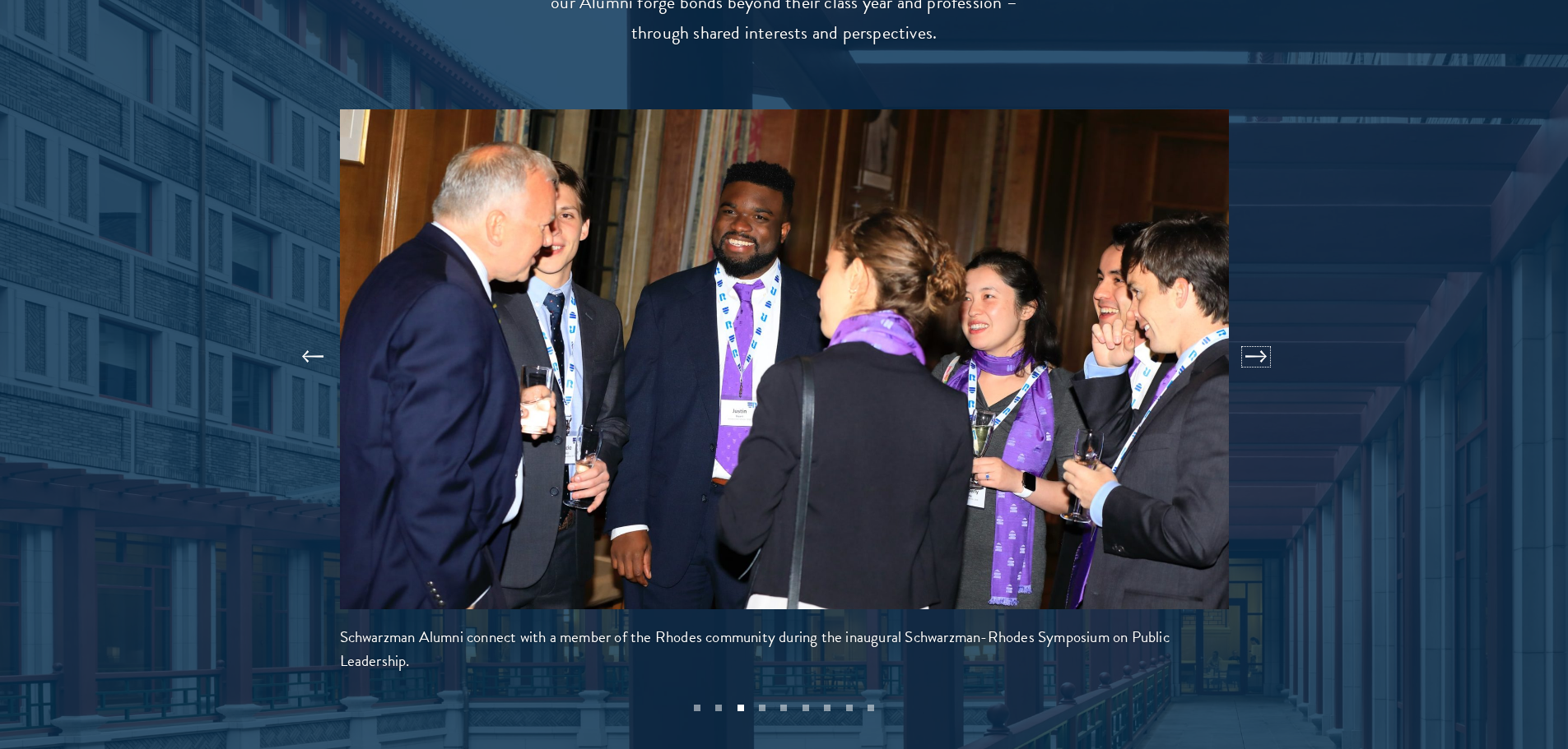
click at [1268, 334] on button at bounding box center [1256, 357] width 54 height 46
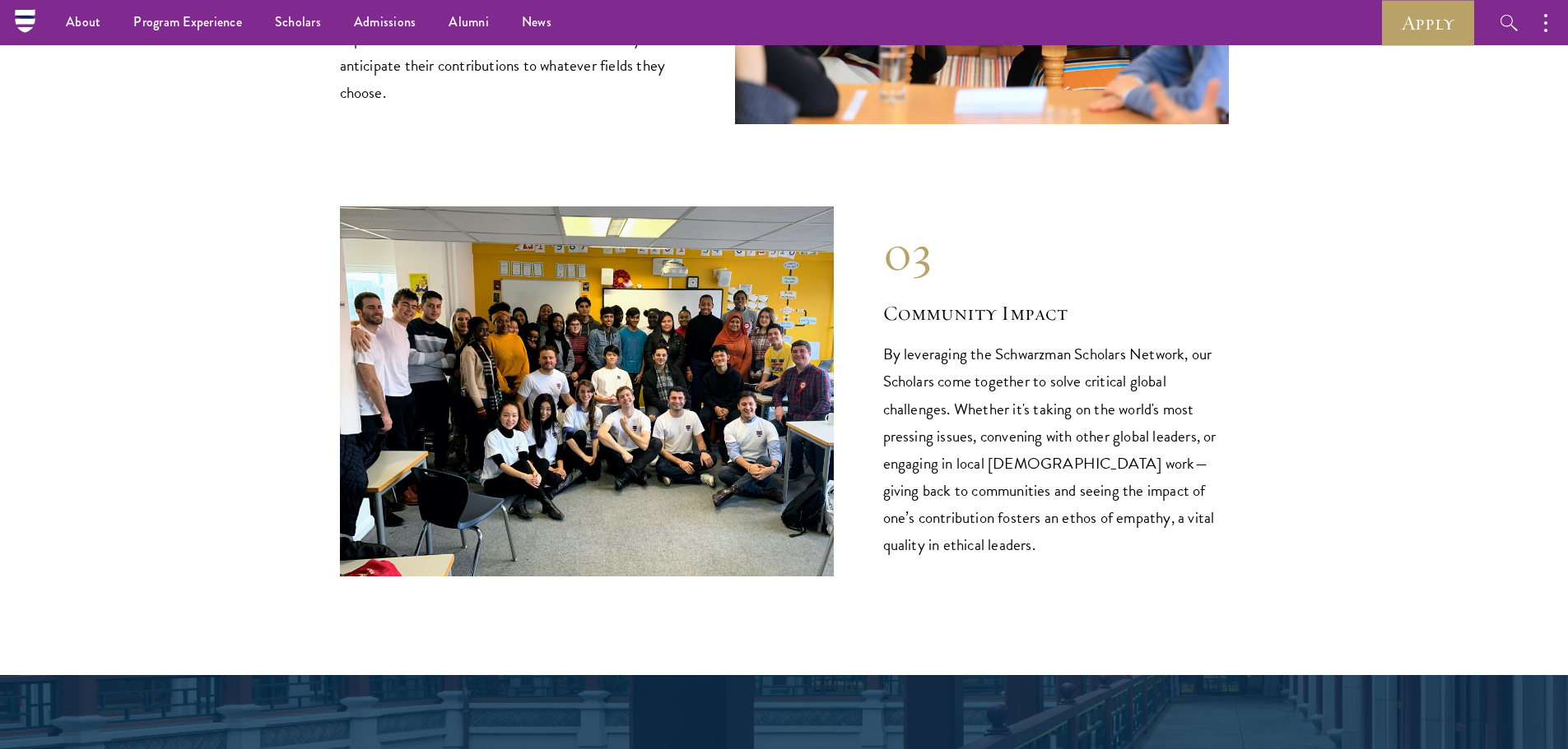
scroll to position [2405, 0]
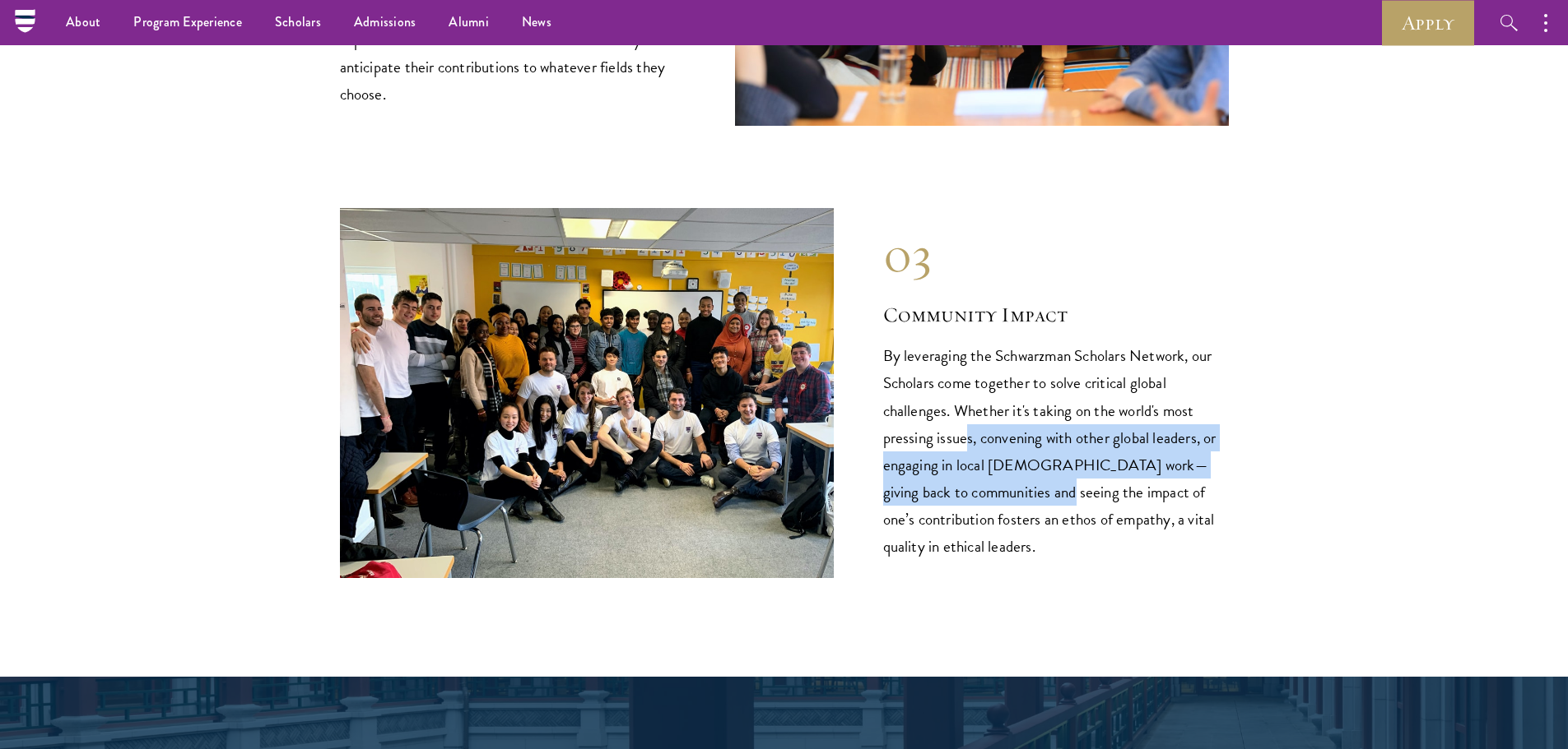
drag, startPoint x: 1038, startPoint y: 456, endPoint x: 963, endPoint y: 405, distance: 90.7
click at [963, 405] on p "By leveraging the Schwarzman Scholars Network, our Scholars come together to so…" at bounding box center [1056, 451] width 346 height 217
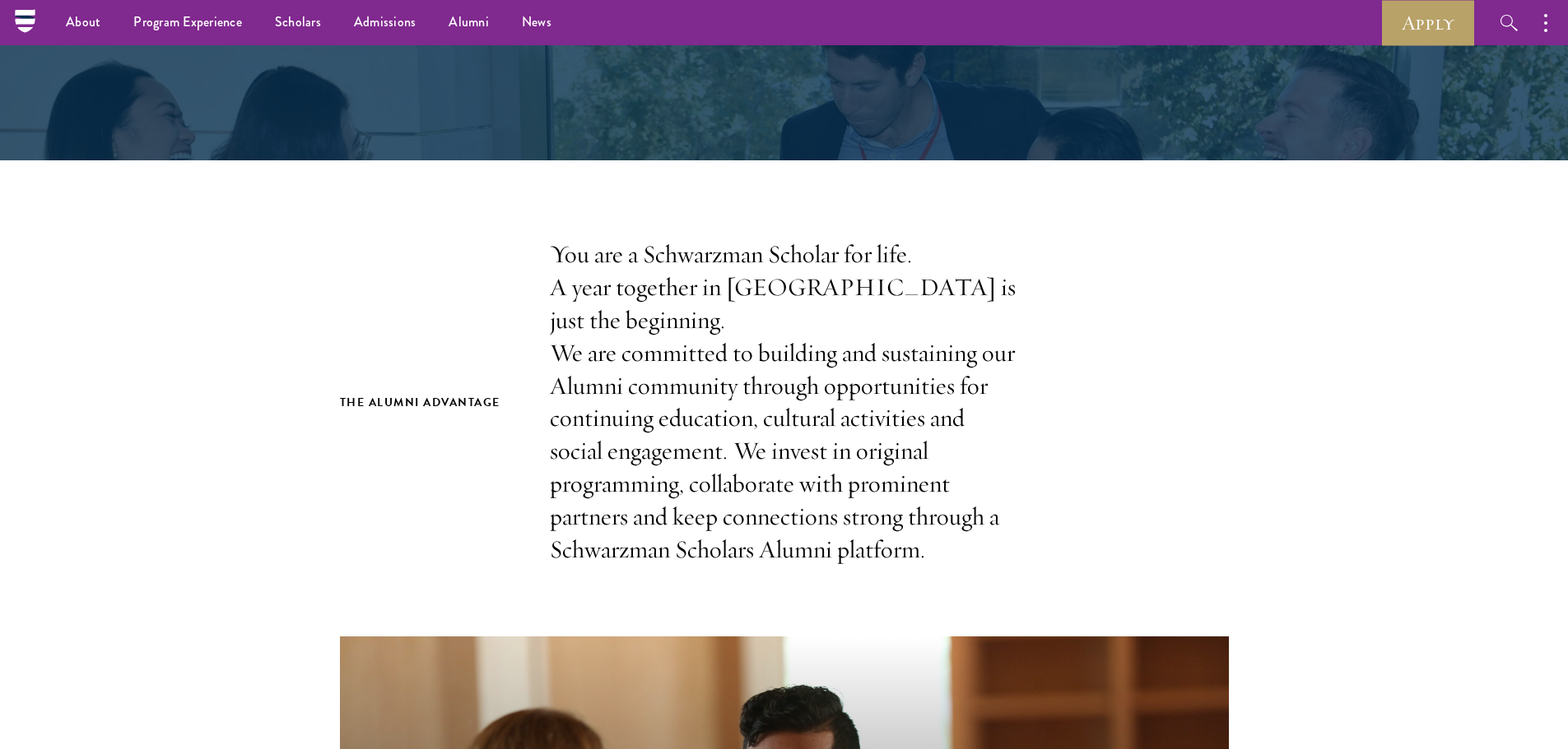
scroll to position [0, 0]
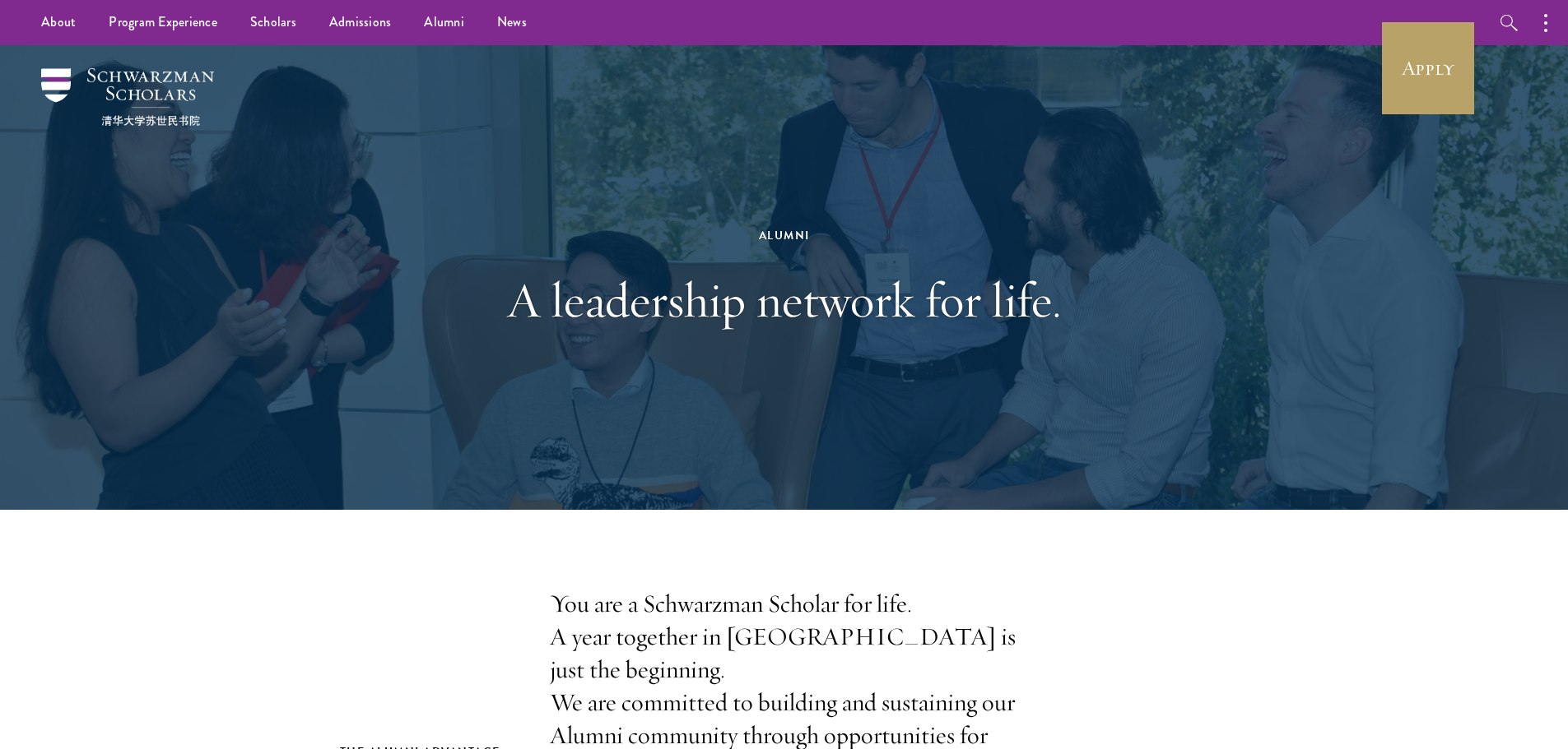
click at [1221, 292] on div "Alumni A leadership network for life." at bounding box center [784, 278] width 1185 height 464
